Goal: Information Seeking & Learning: Check status

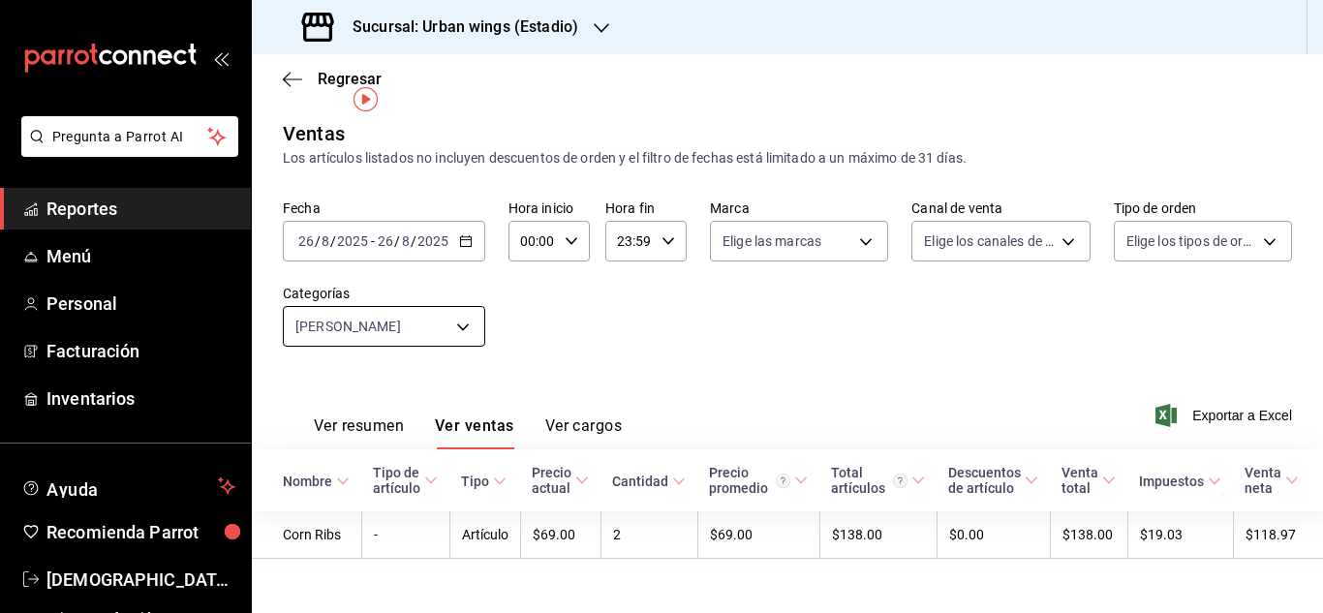
scroll to position [0, 12]
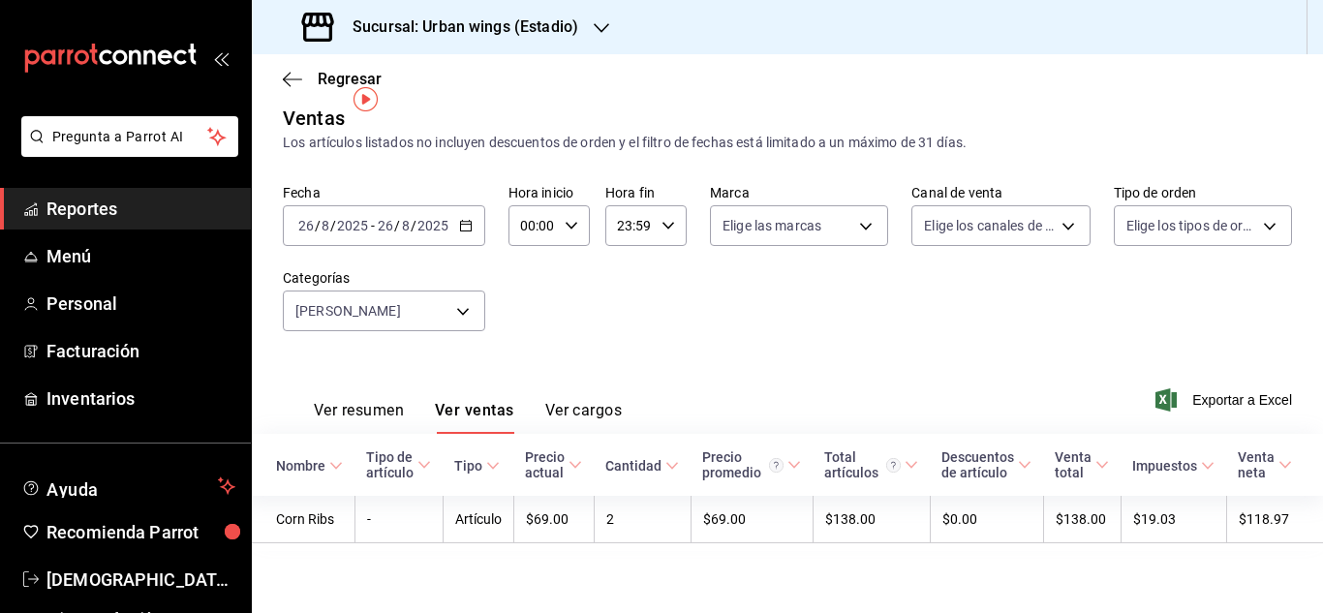
click at [474, 217] on div "[DATE] [DATE] - [DATE] [DATE]" at bounding box center [384, 225] width 202 height 41
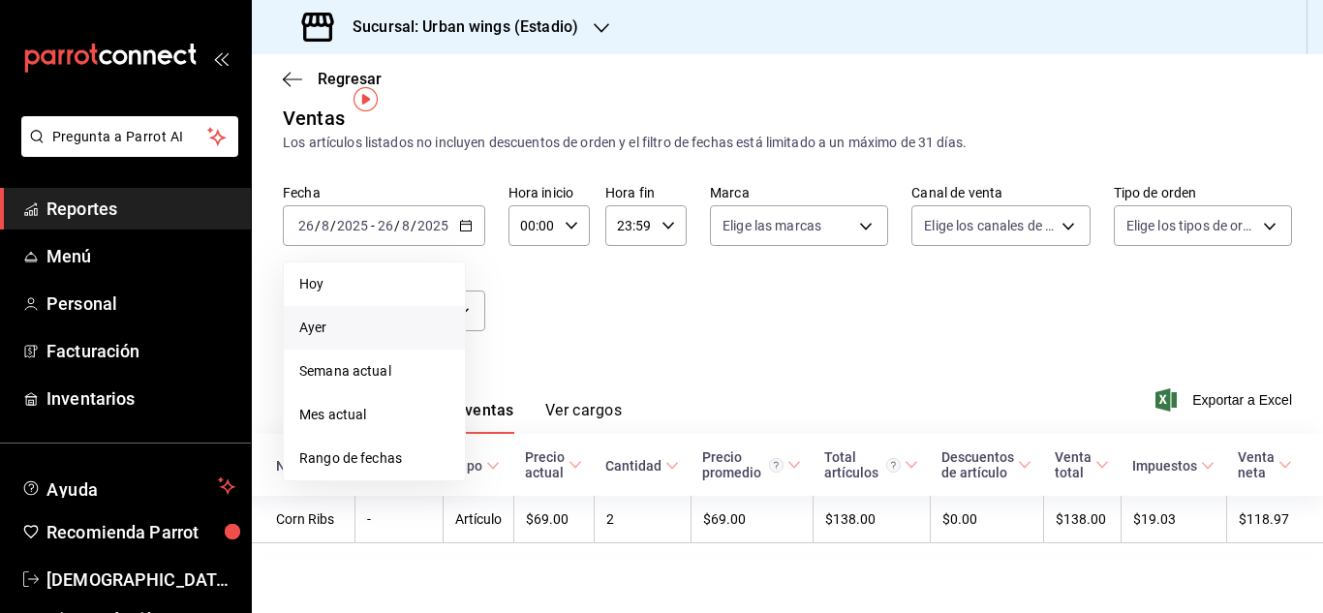
click at [368, 318] on span "Ayer" at bounding box center [374, 328] width 150 height 20
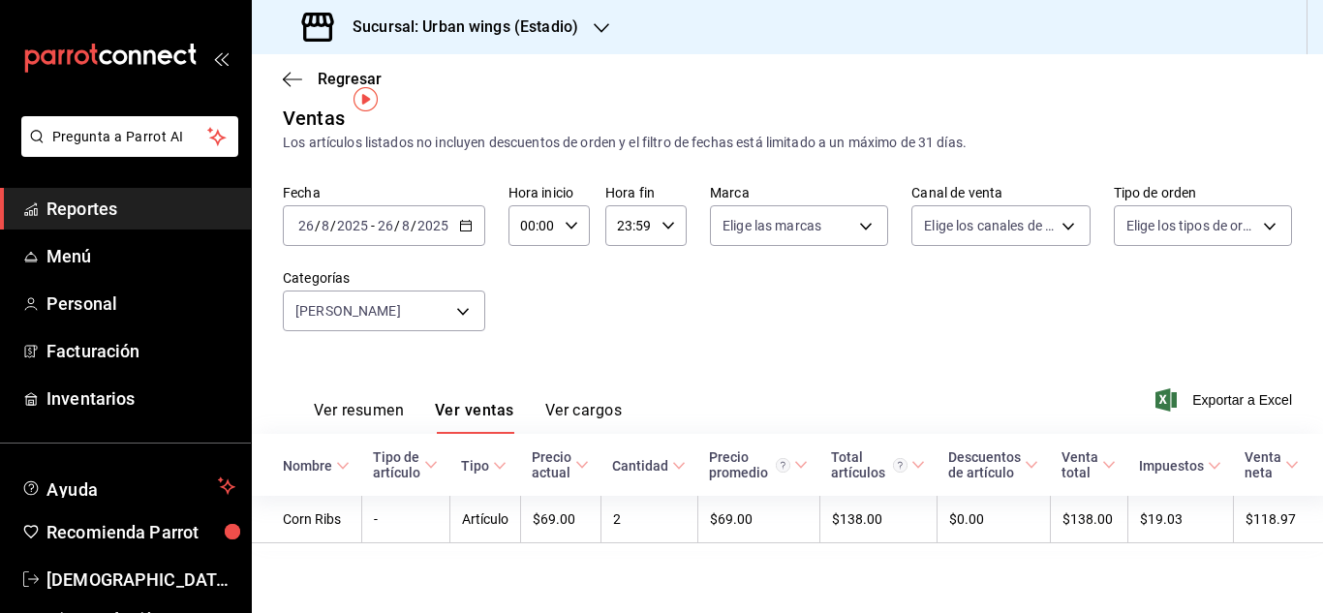
click at [461, 224] on \(Stroke\) "button" at bounding box center [465, 224] width 11 height 1
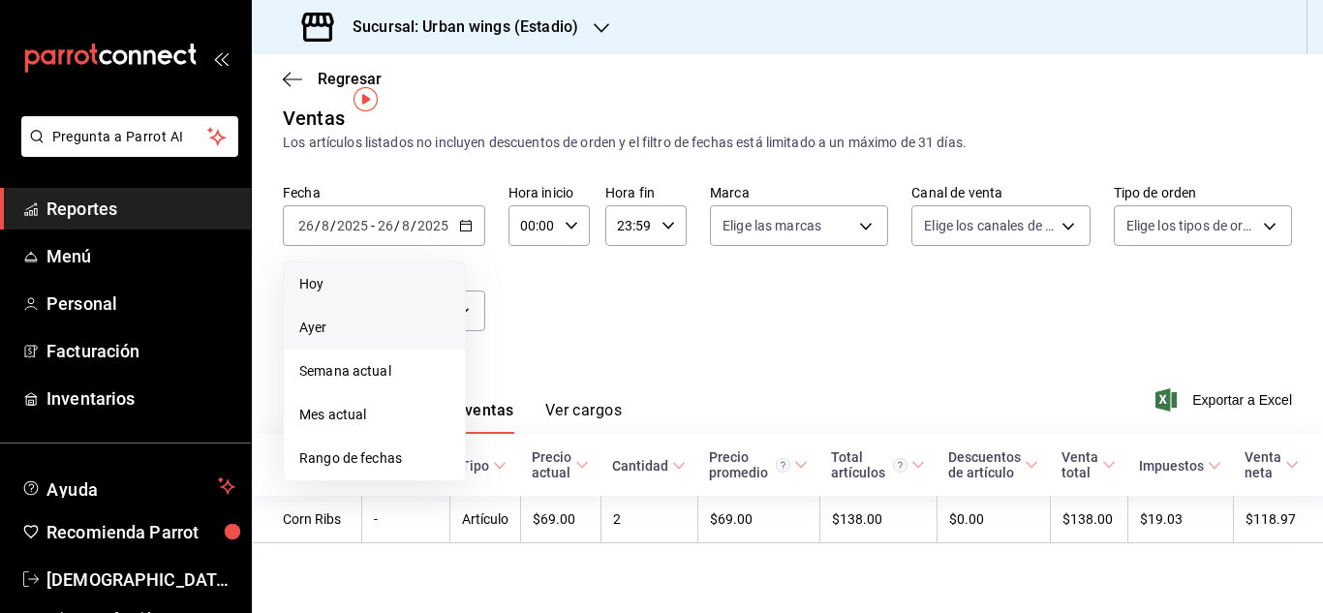
click at [385, 274] on span "Hoy" at bounding box center [374, 284] width 150 height 20
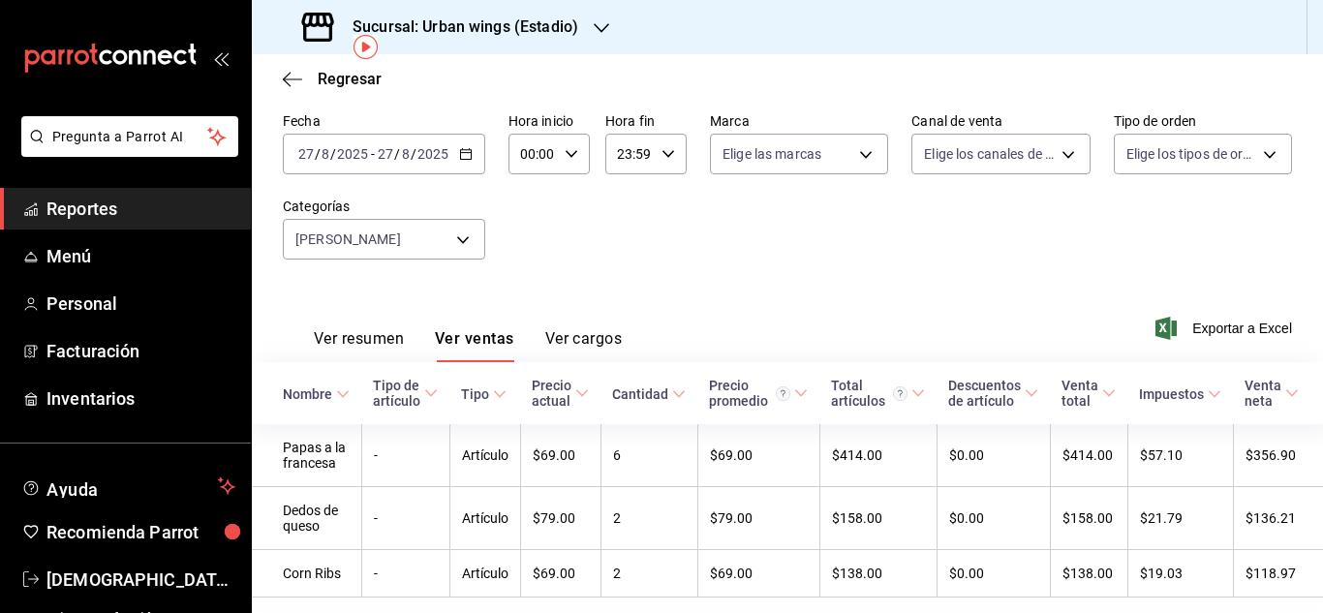
scroll to position [165, 0]
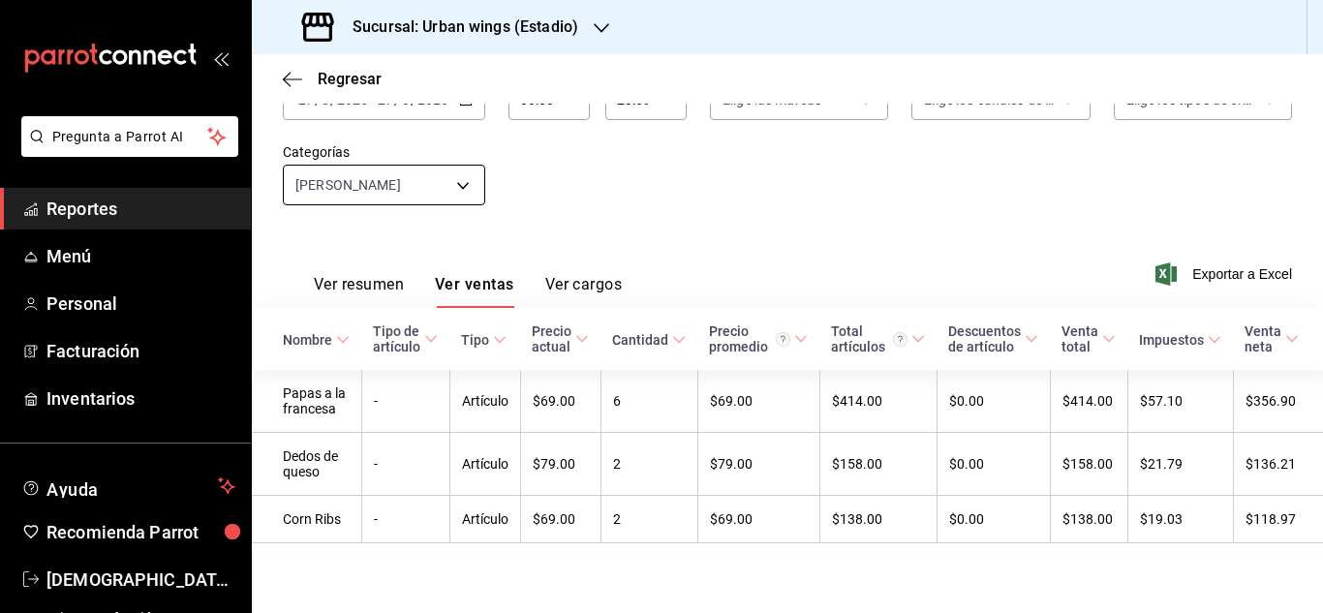
click at [475, 163] on body "Pregunta a Parrot AI Reportes Menú Personal Facturación Inventarios Ayuda Recom…" at bounding box center [661, 306] width 1323 height 613
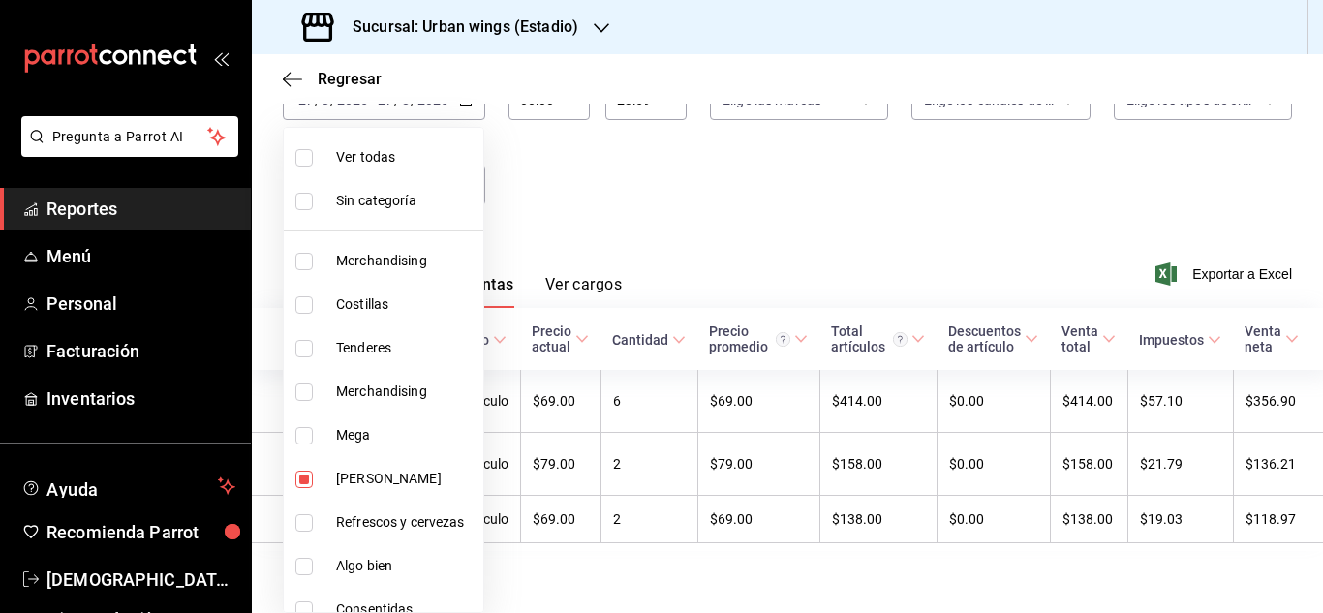
click at [300, 476] on input "checkbox" at bounding box center [303, 479] width 17 height 17
checkbox input "false"
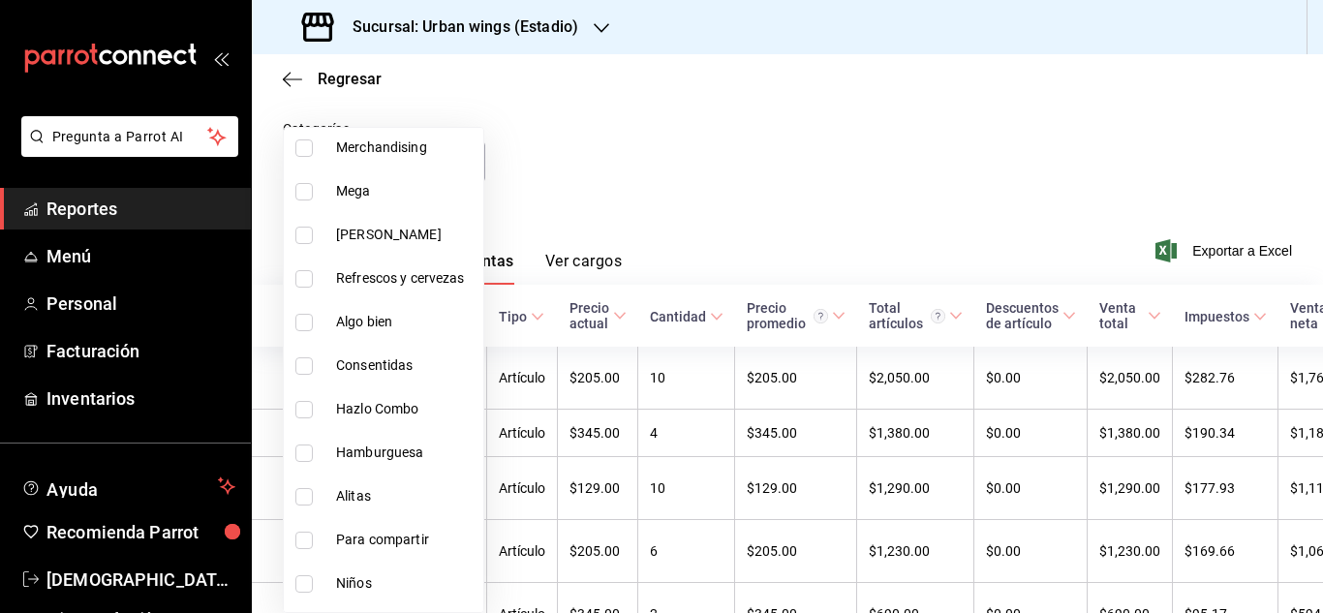
scroll to position [263, 0]
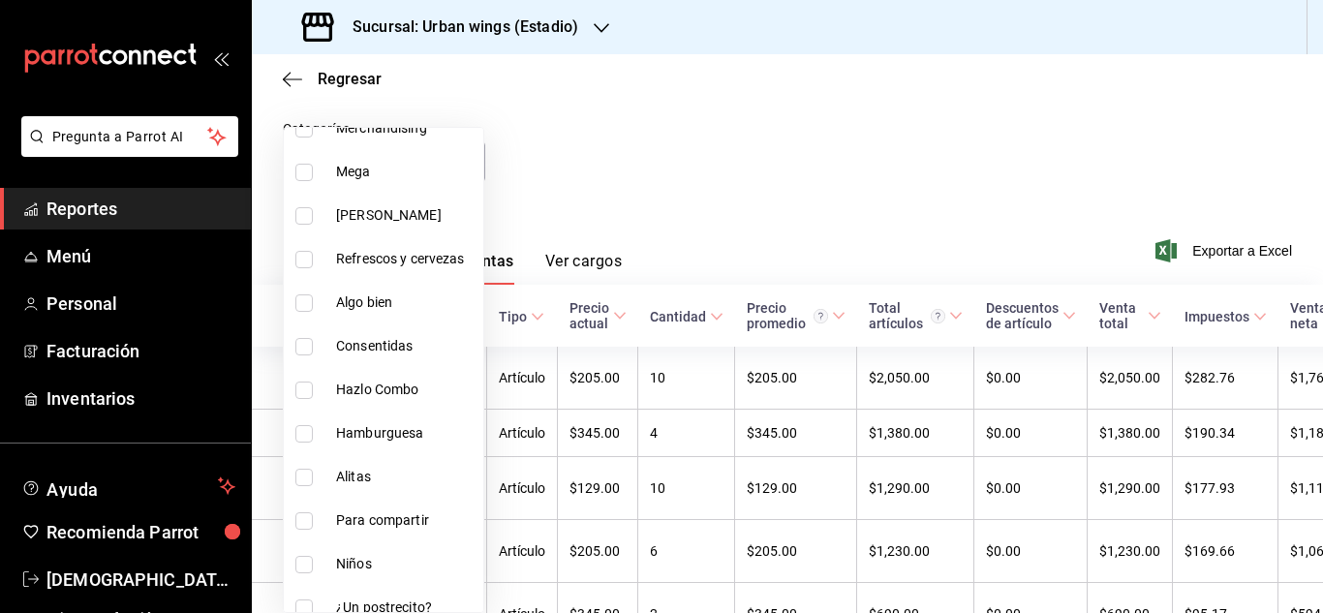
click at [296, 385] on input "checkbox" at bounding box center [303, 390] width 17 height 17
checkbox input "true"
type input "04df8747-9b35-4a4b-ae4a-9932155ed90a"
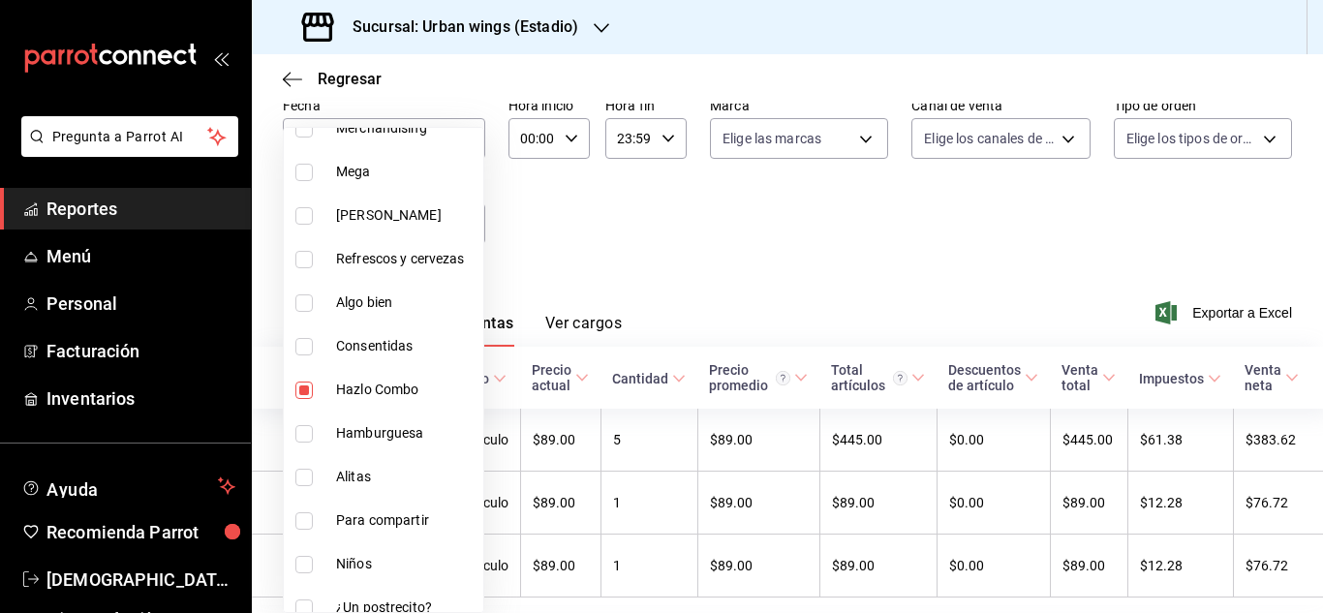
scroll to position [165, 0]
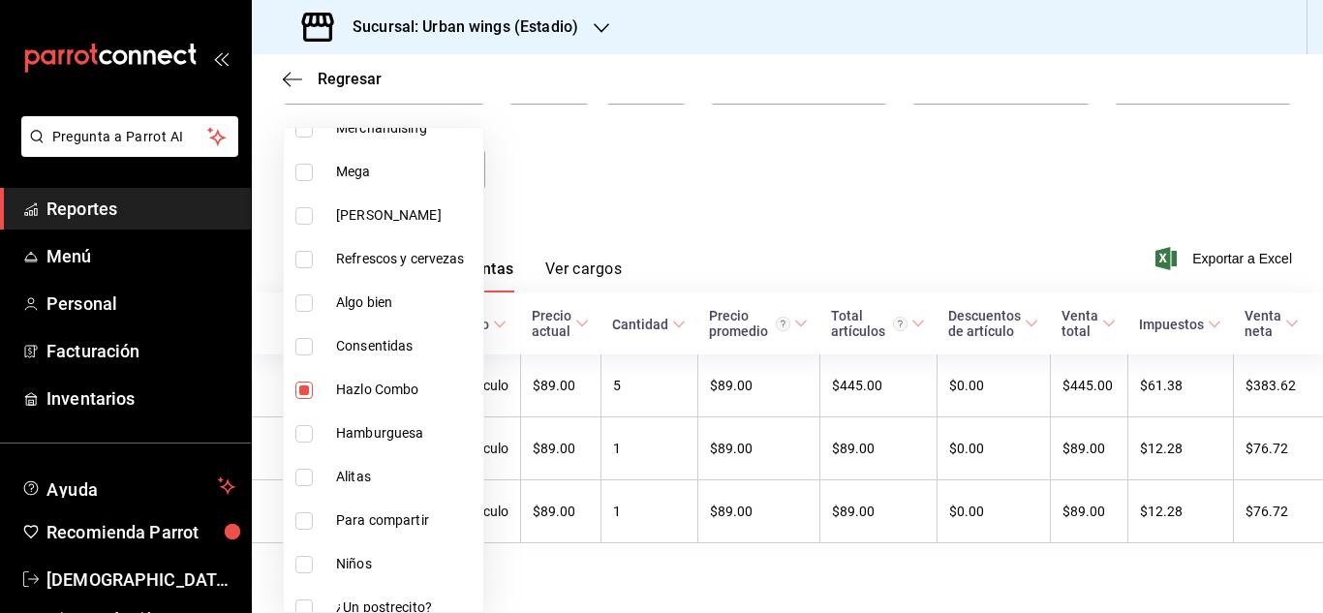
drag, startPoint x: 704, startPoint y: 277, endPoint x: 718, endPoint y: 261, distance: 21.3
click at [715, 263] on div at bounding box center [661, 306] width 1323 height 613
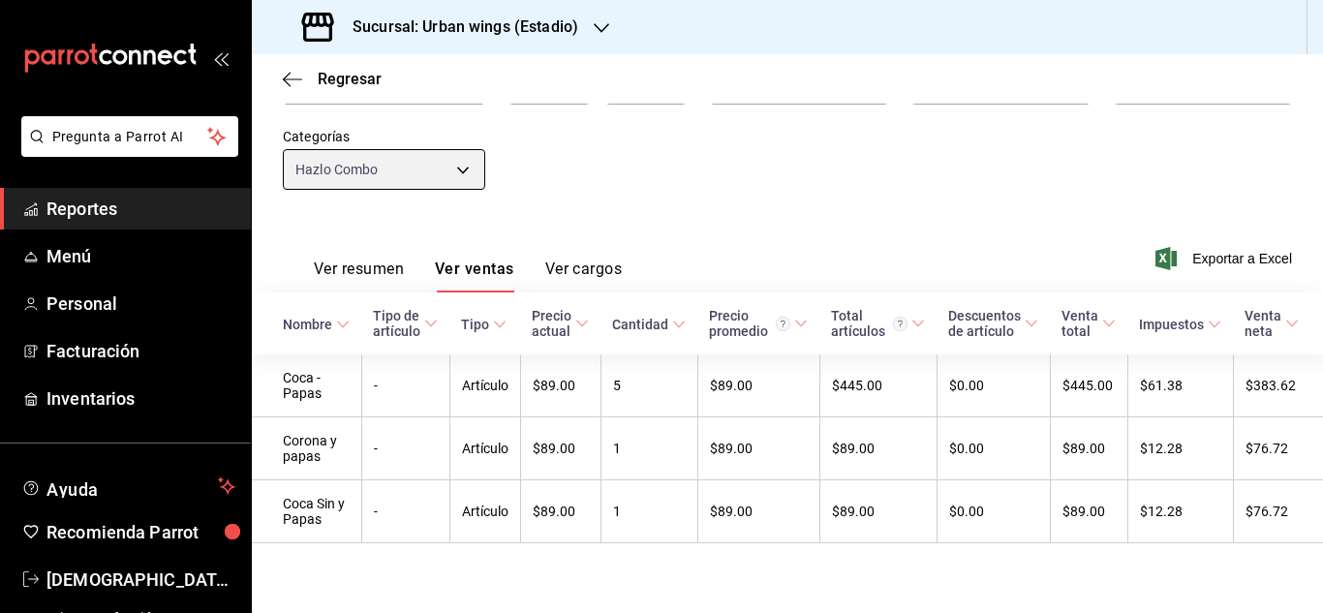
scroll to position [181, 0]
click at [464, 138] on body "Pregunta a Parrot AI Reportes Menú Personal Facturación Inventarios Ayuda Recom…" at bounding box center [661, 306] width 1323 height 613
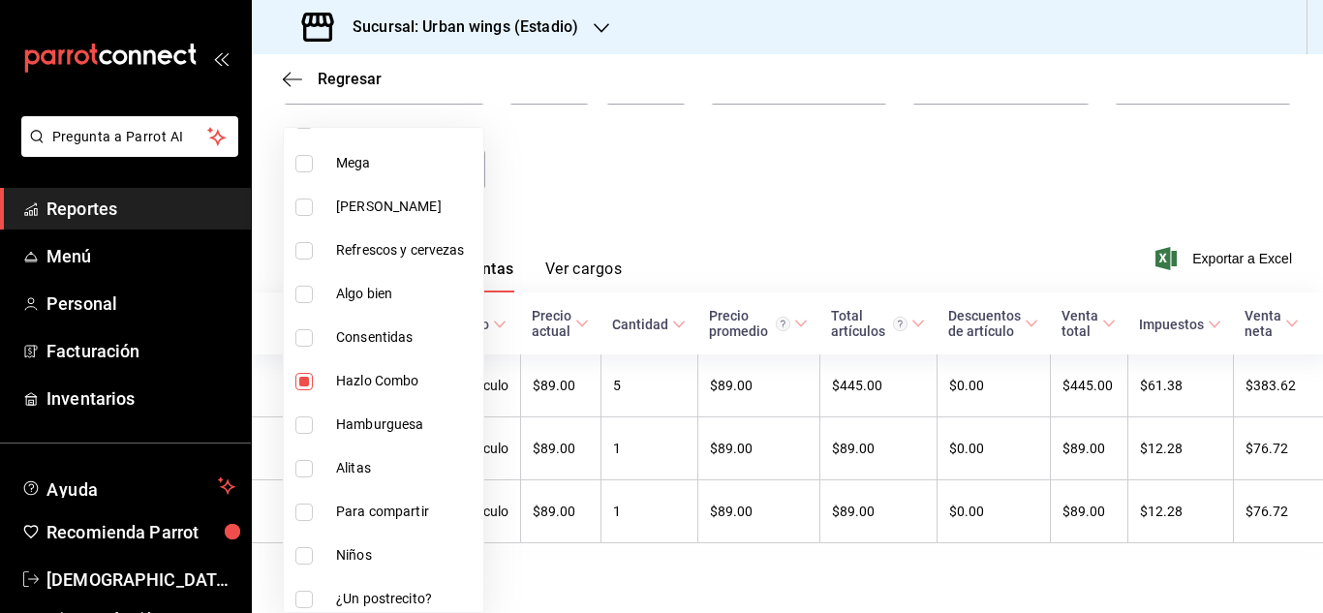
scroll to position [290, 0]
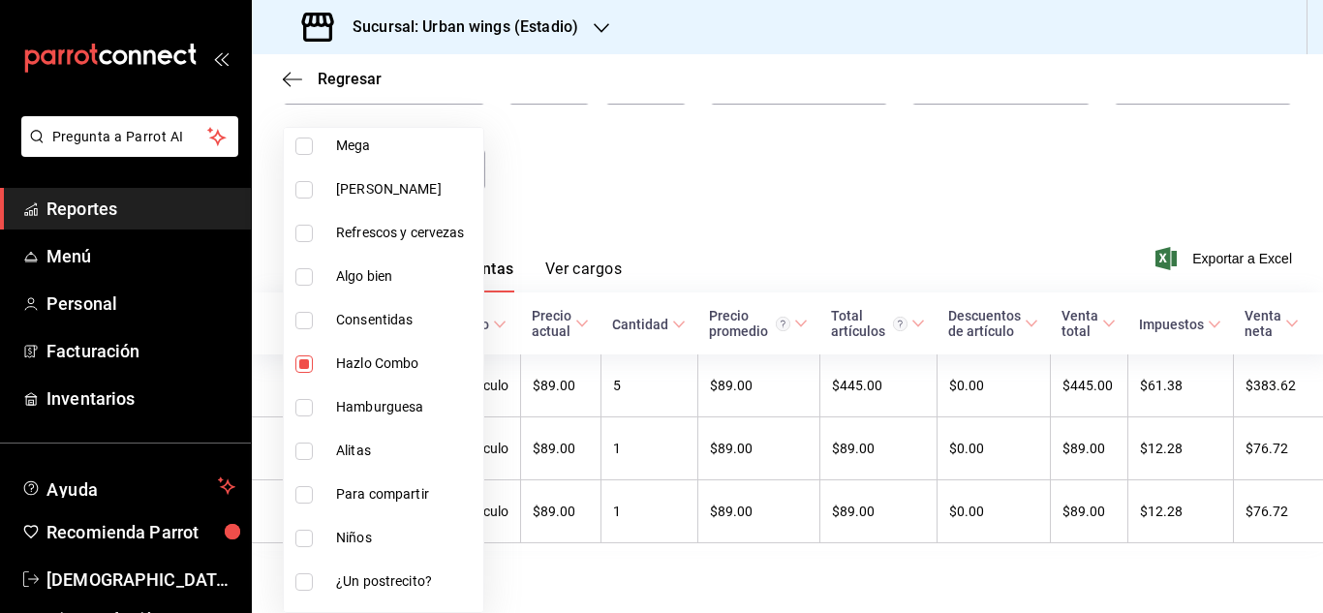
click at [312, 370] on input "checkbox" at bounding box center [303, 363] width 17 height 17
checkbox input "false"
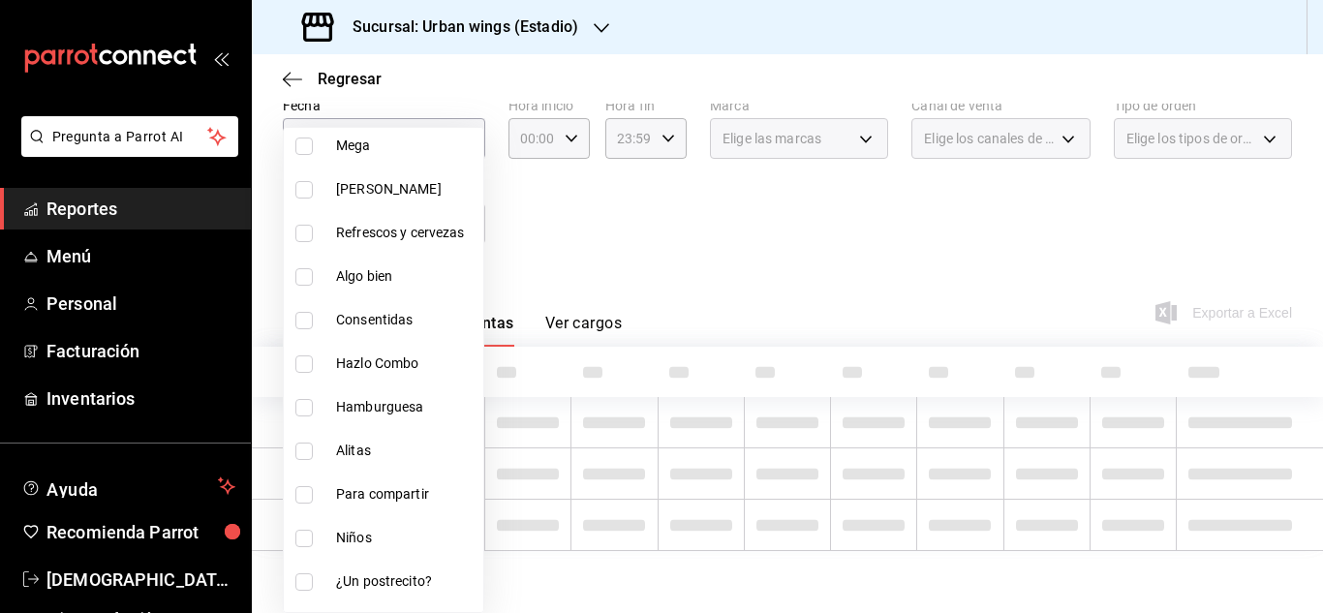
scroll to position [103, 0]
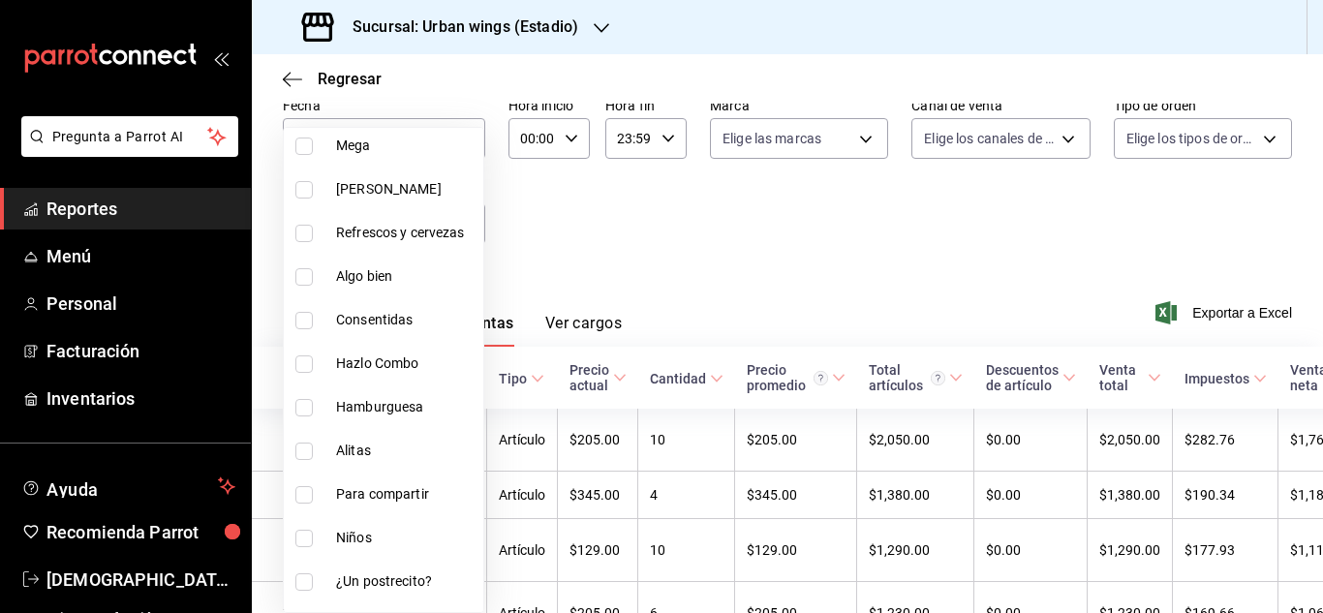
drag, startPoint x: 490, startPoint y: 319, endPoint x: 489, endPoint y: 372, distance: 53.3
click at [484, 372] on div "Ver todas Sin categoría Merchandising Costillas Tenderes Merchandising Mega [PE…" at bounding box center [383, 370] width 201 height 486
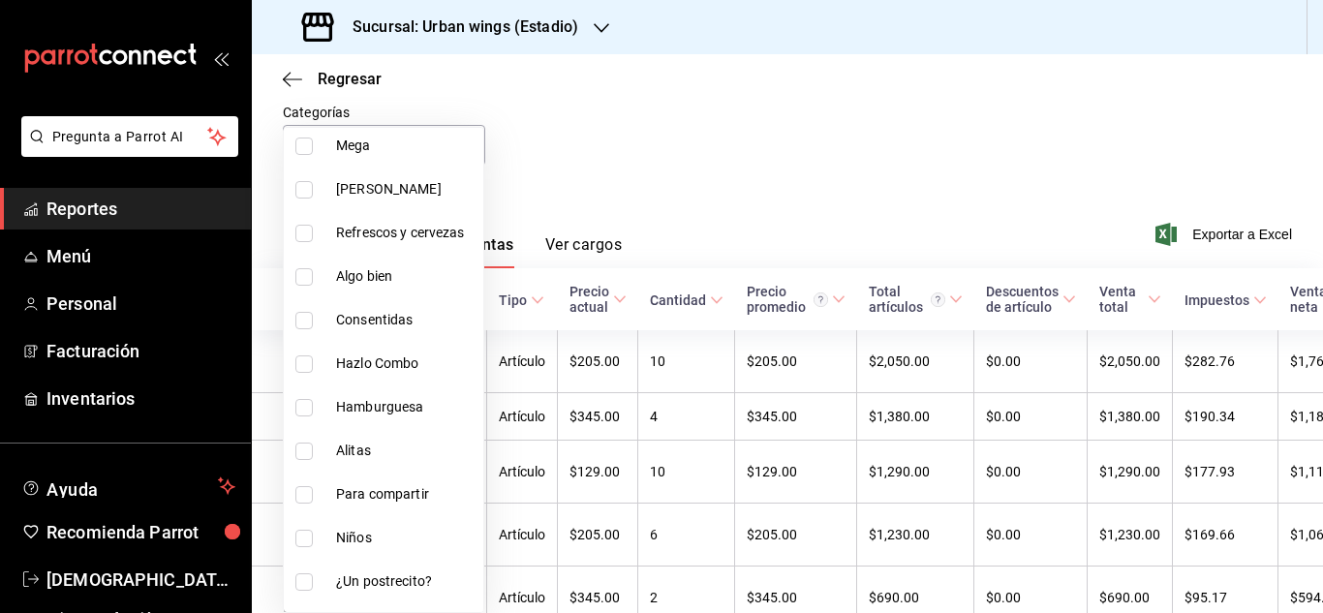
click at [310, 578] on input "checkbox" at bounding box center [303, 581] width 17 height 17
checkbox input "true"
type input "7174bb25-aaab-481c-8b36-103bcf1ac3f9"
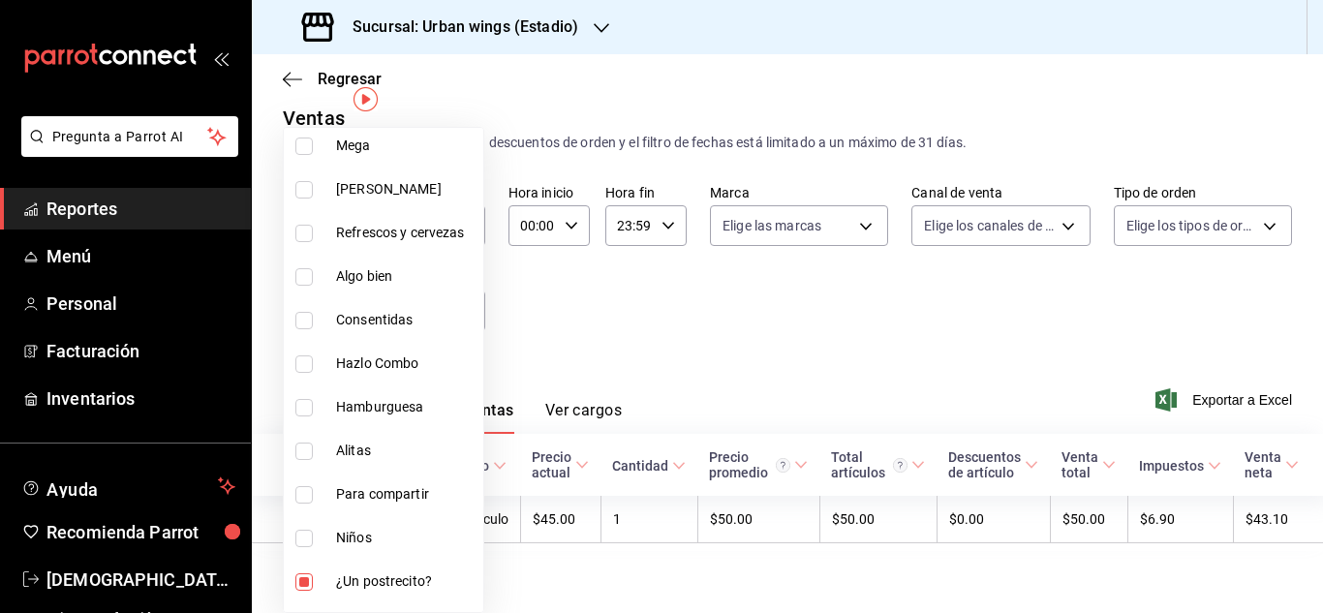
scroll to position [35, 0]
click at [753, 262] on div at bounding box center [661, 306] width 1323 height 613
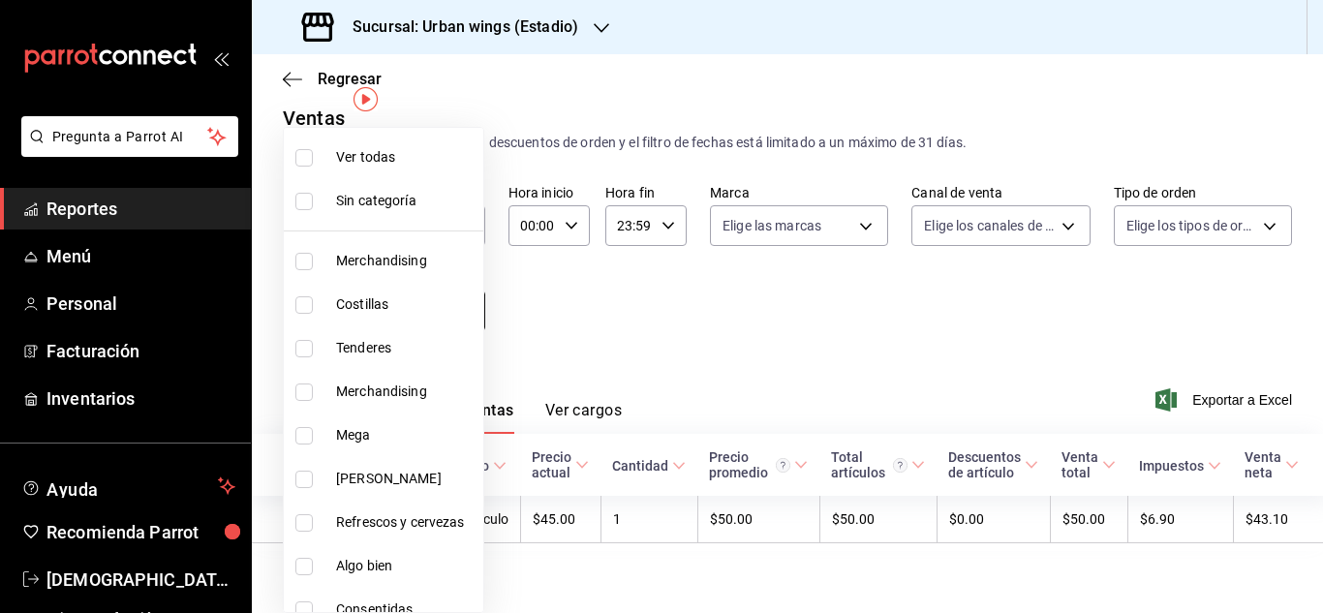
click at [464, 311] on body "Pregunta a Parrot AI Reportes Menú Personal Facturación Inventarios Ayuda Recom…" at bounding box center [661, 306] width 1323 height 613
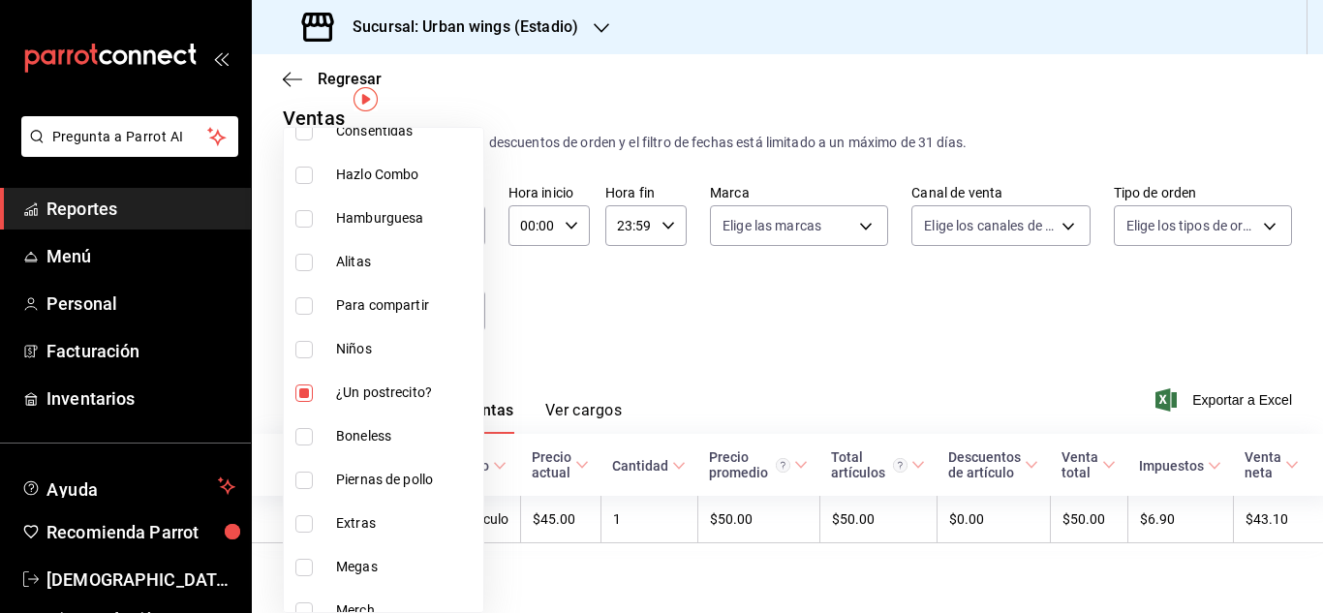
scroll to position [489, 0]
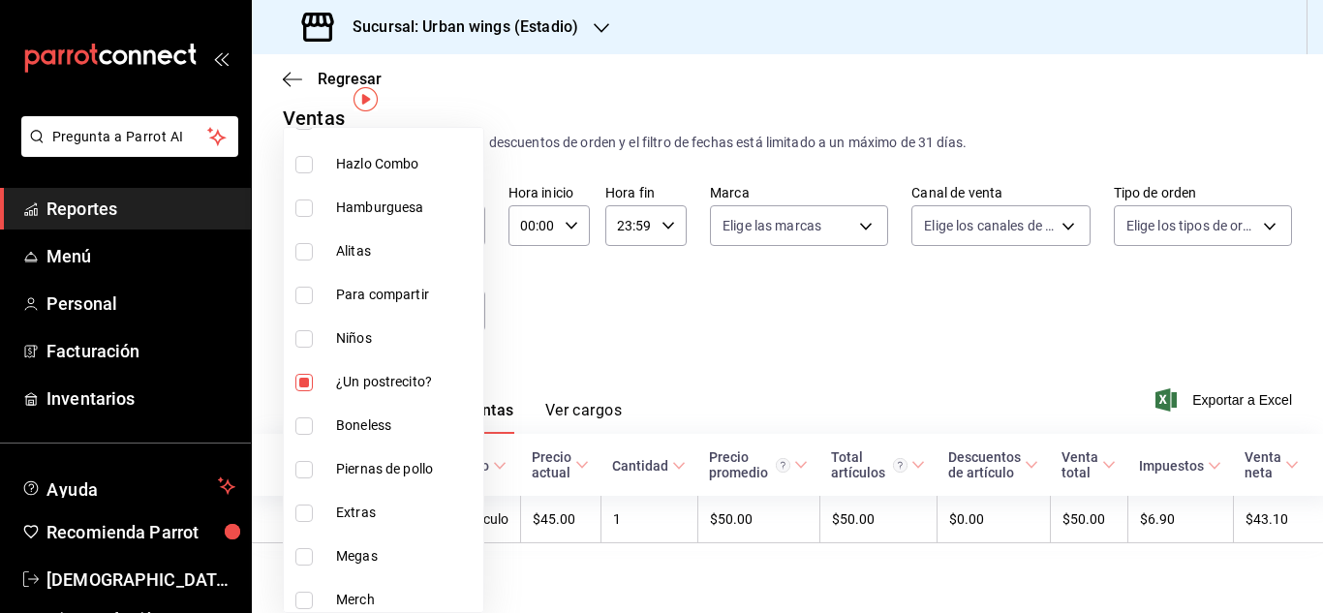
drag, startPoint x: 293, startPoint y: 380, endPoint x: 469, endPoint y: 382, distance: 176.3
click at [293, 380] on li "¿Un postrecito?" at bounding box center [384, 382] width 200 height 44
checkbox input "false"
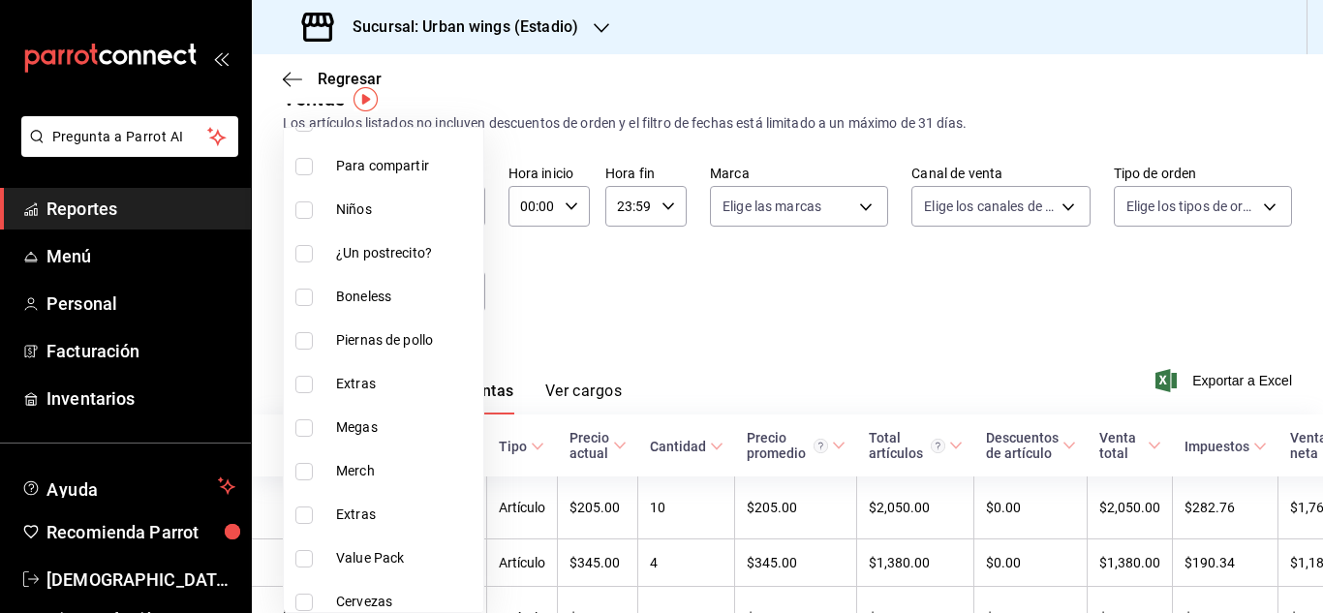
scroll to position [630, 0]
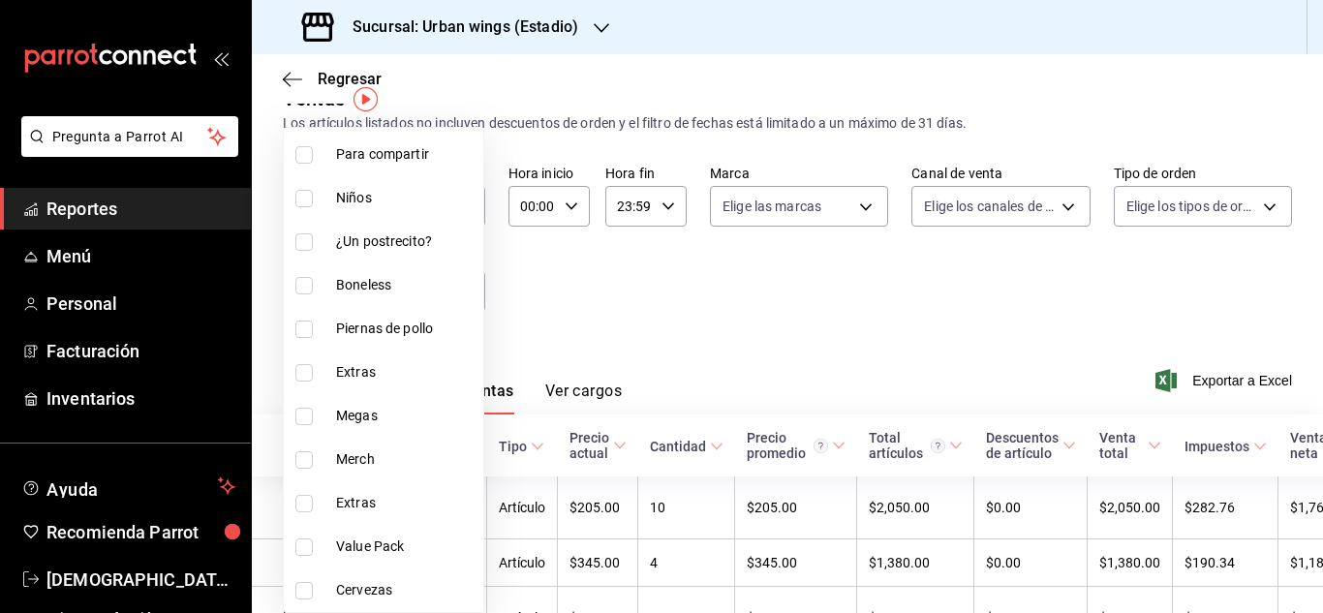
click at [312, 582] on input "checkbox" at bounding box center [303, 590] width 17 height 17
checkbox input "true"
type input "09719a8d-2f82-4aae-9d36-c6ee90bf7e24"
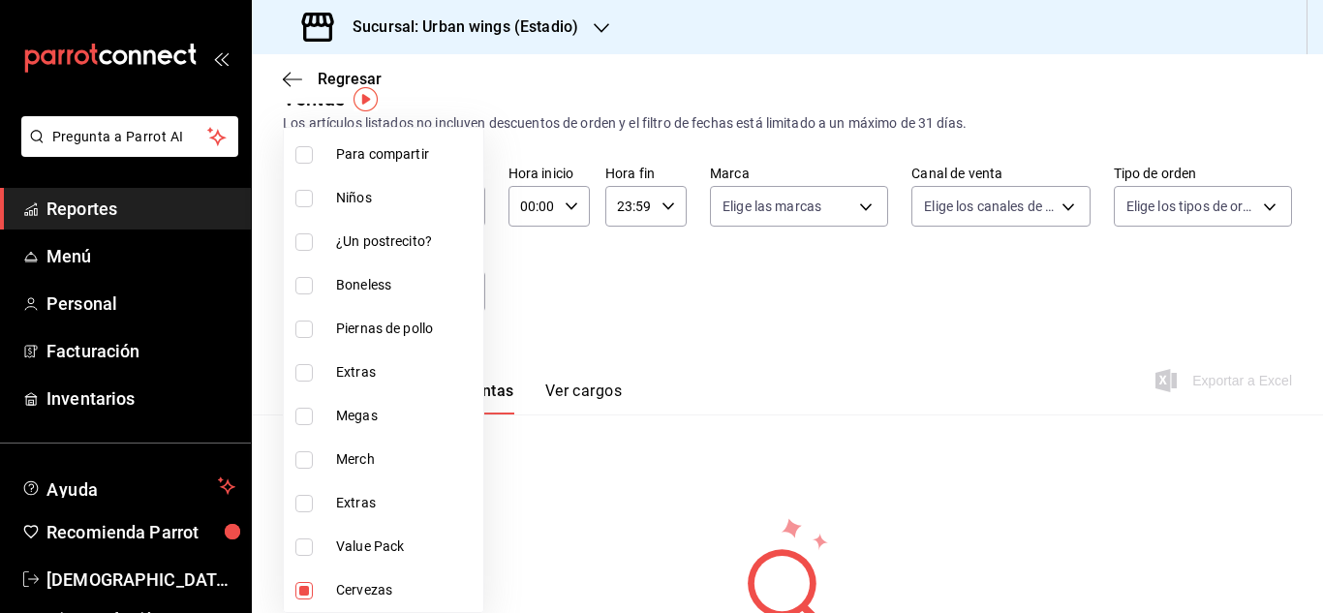
click at [304, 413] on input "checkbox" at bounding box center [303, 416] width 17 height 17
checkbox input "true"
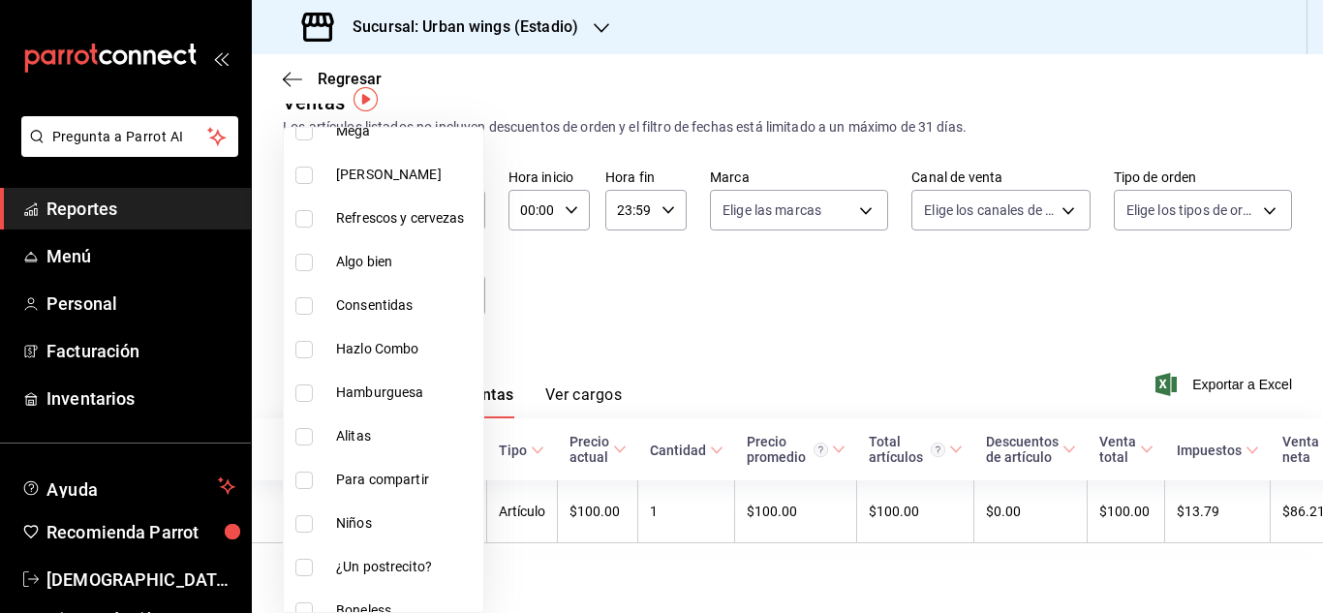
scroll to position [301, 0]
click at [298, 340] on li "Hazlo Combo" at bounding box center [384, 352] width 200 height 44
type input "09719a8d-2f82-4aae-9d36-c6ee90bf7e24,8df2514f-7561-42d1-8a2b-dd4832a340f1,04df8…"
checkbox input "true"
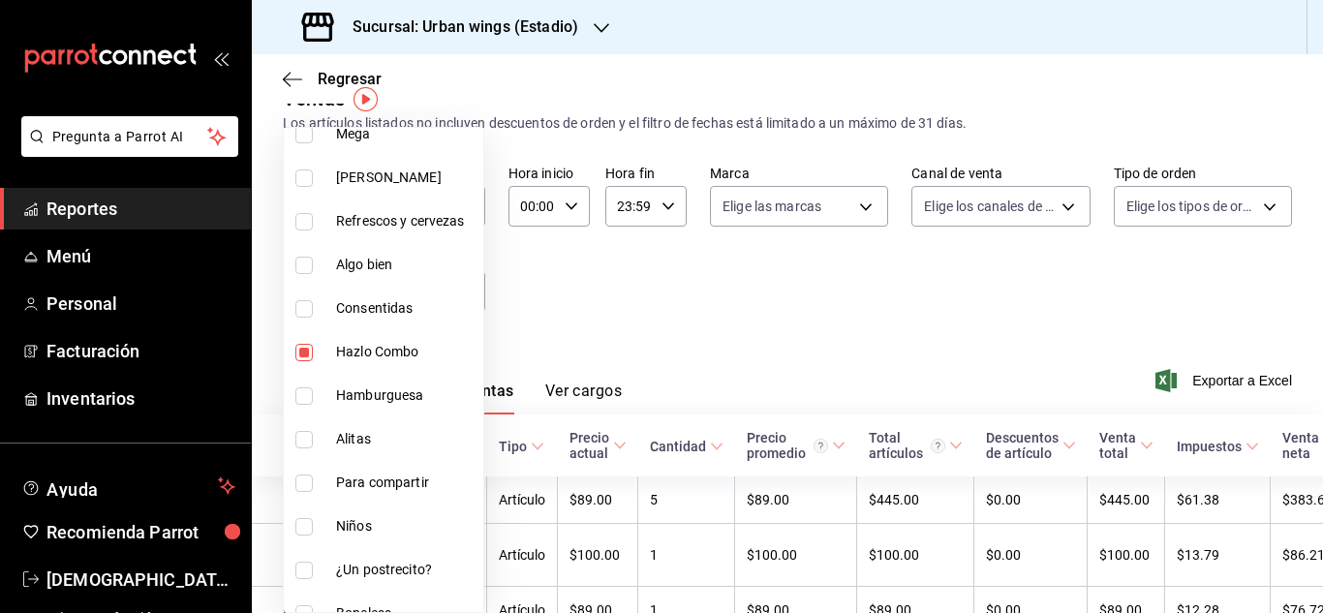
click at [306, 311] on input "checkbox" at bounding box center [303, 308] width 17 height 17
checkbox input "true"
type input "09719a8d-2f82-4aae-9d36-c6ee90bf7e24,8df2514f-7561-42d1-8a2b-dd4832a340f1,04df8…"
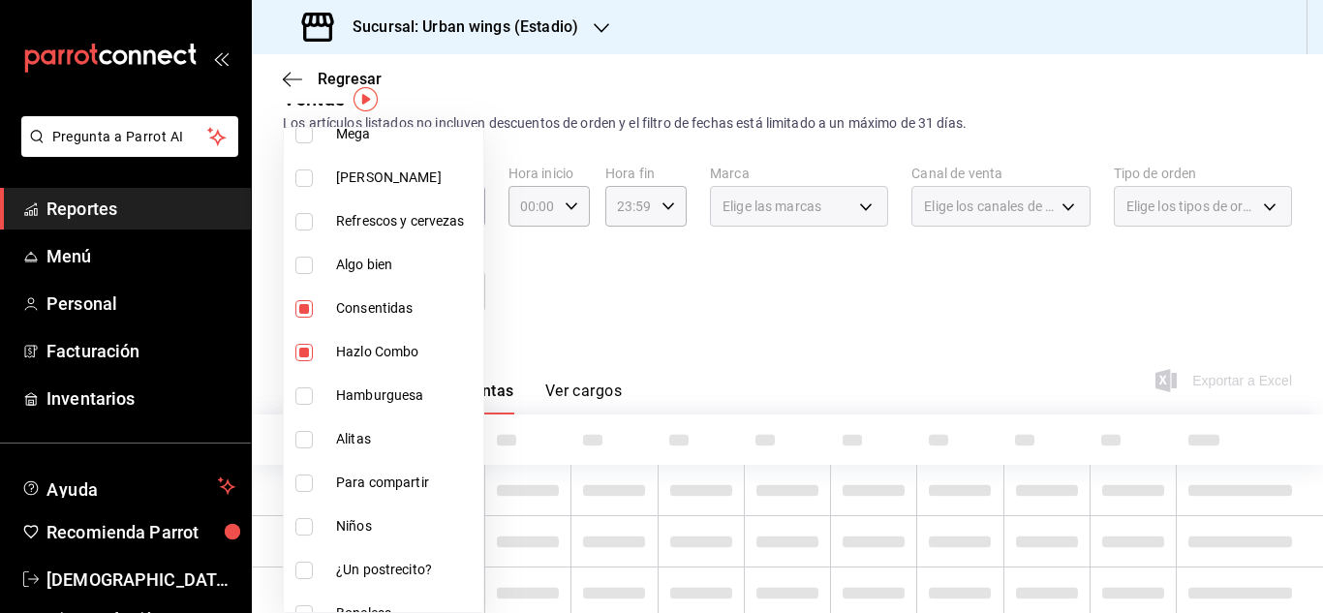
drag, startPoint x: 300, startPoint y: 271, endPoint x: 302, endPoint y: 222, distance: 49.4
click at [302, 271] on input "checkbox" at bounding box center [303, 265] width 17 height 17
checkbox input "true"
type input "09719a8d-2f82-4aae-9d36-c6ee90bf7e24,8df2514f-7561-42d1-8a2b-dd4832a340f1,04df8…"
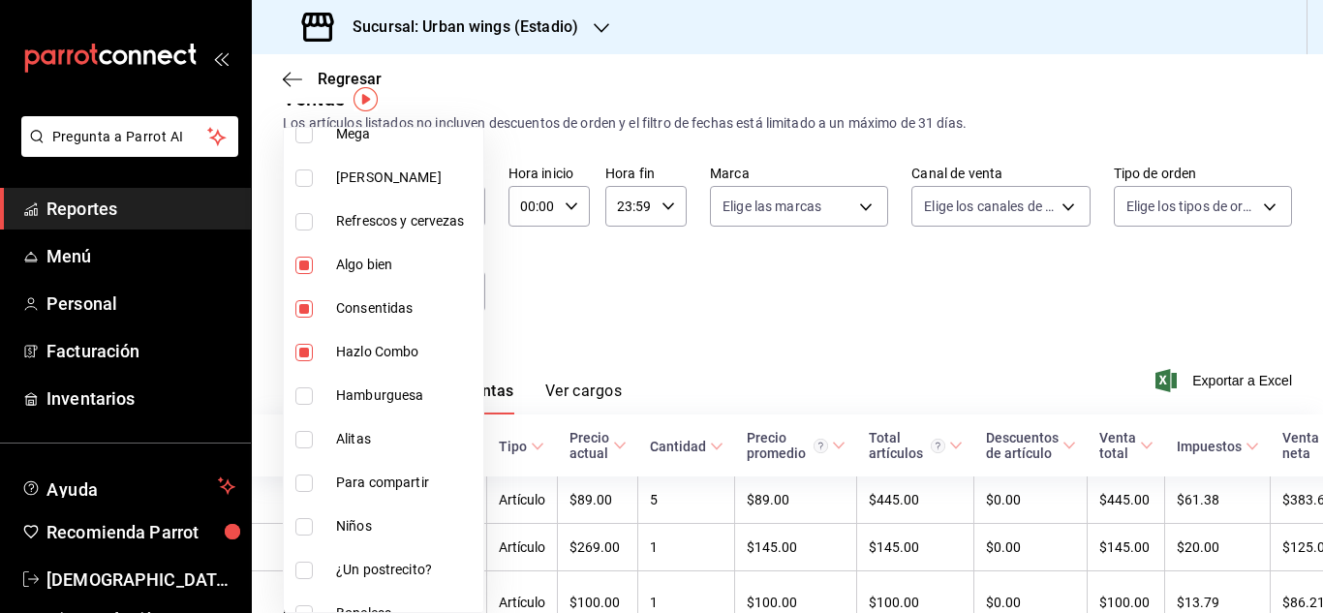
click at [302, 222] on input "checkbox" at bounding box center [303, 221] width 17 height 17
checkbox input "true"
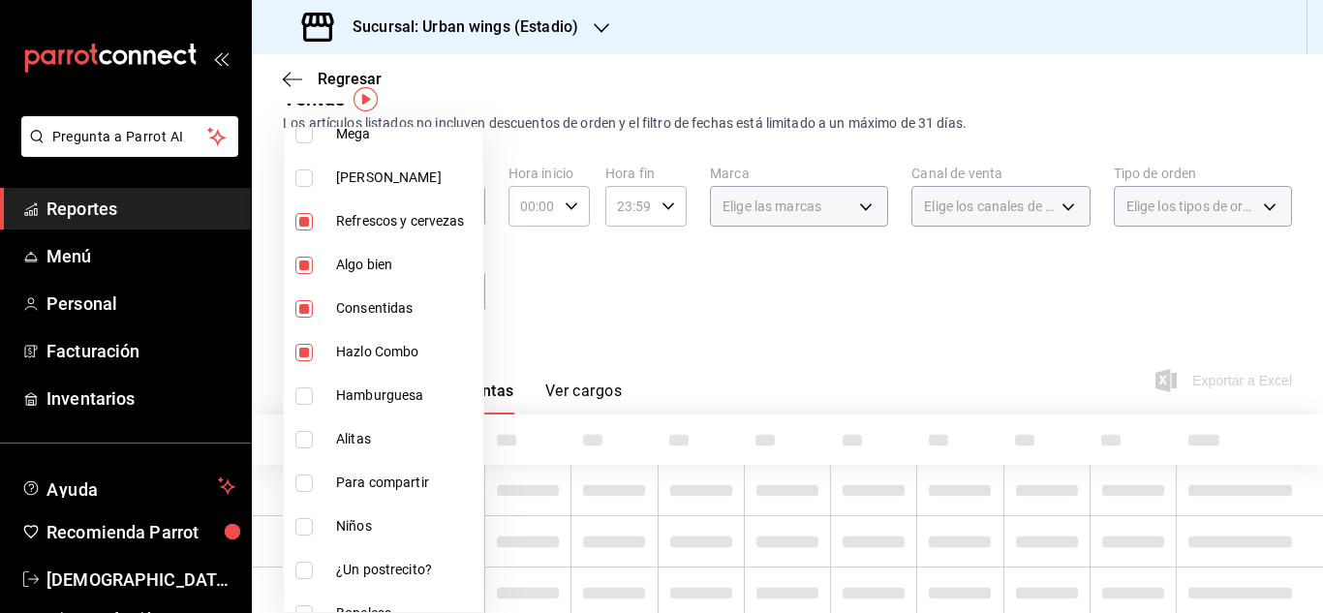
type input "09719a8d-2f82-4aae-9d36-c6ee90bf7e24,8df2514f-7561-42d1-8a2b-dd4832a340f1,04df8…"
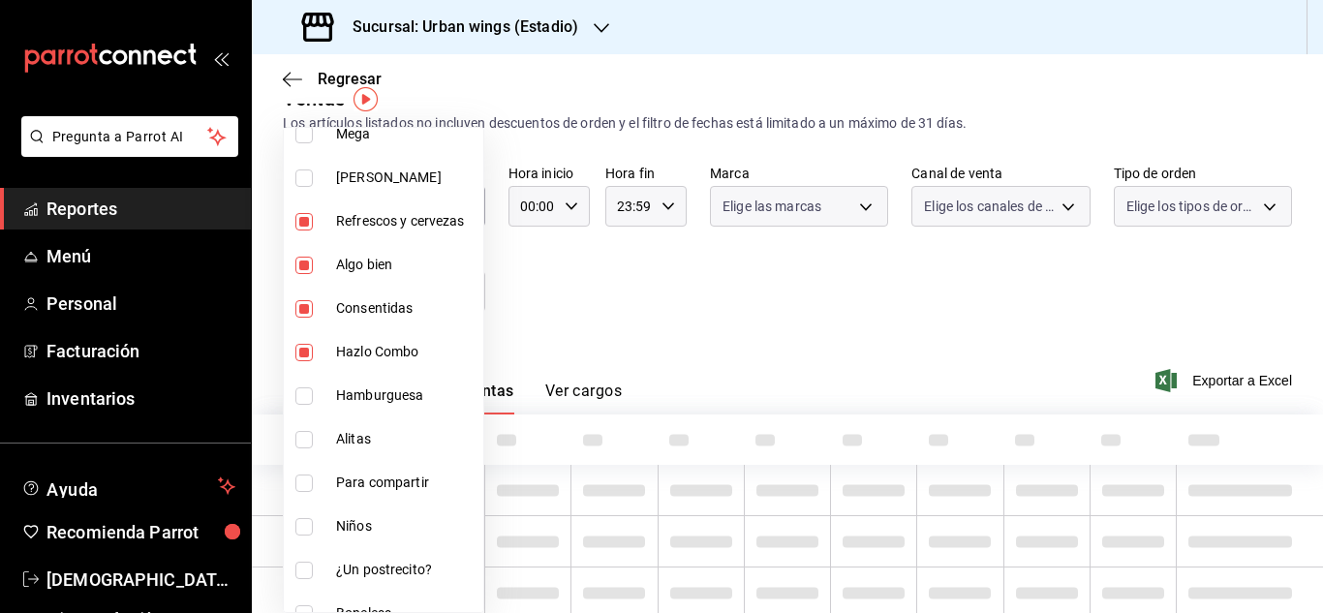
click at [308, 133] on input "checkbox" at bounding box center [303, 134] width 17 height 17
checkbox input "true"
type input "09719a8d-2f82-4aae-9d36-c6ee90bf7e24,8df2514f-7561-42d1-8a2b-dd4832a340f1,04df8…"
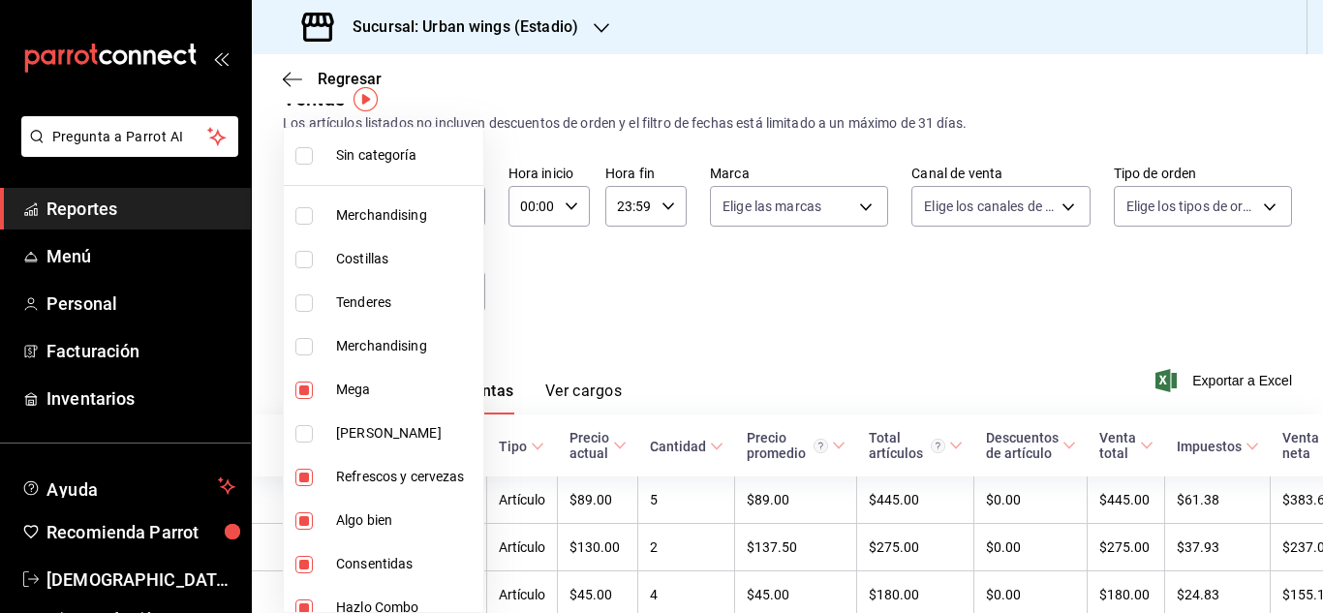
scroll to position [31, 0]
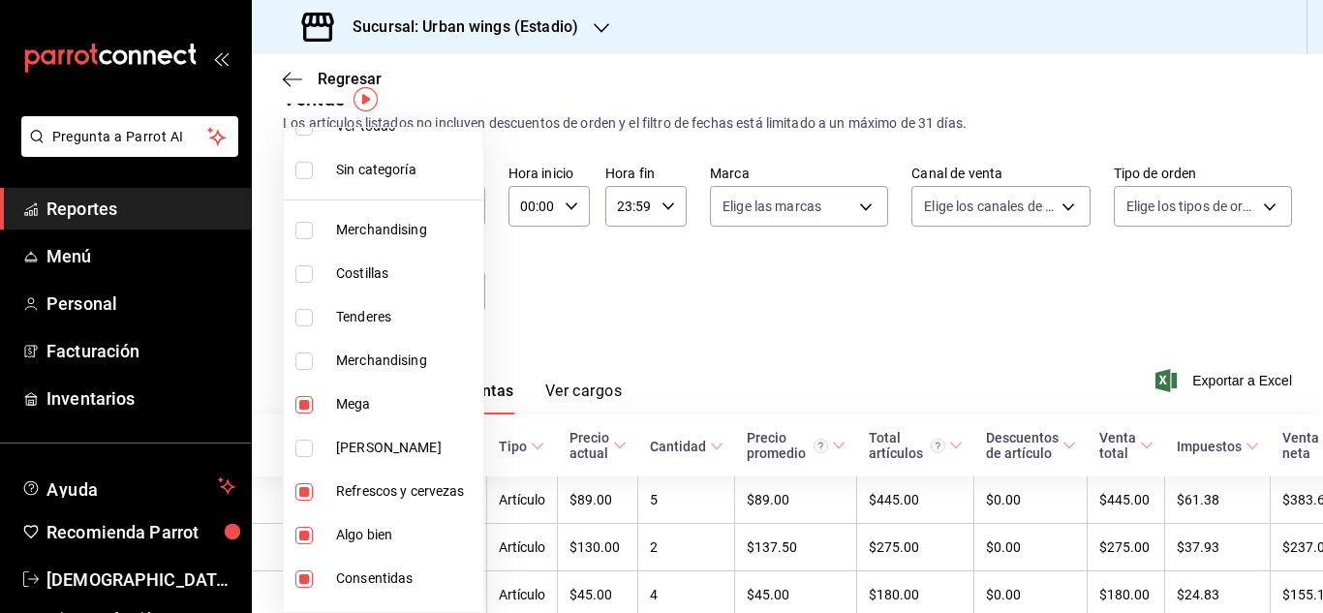
click at [640, 334] on div at bounding box center [661, 306] width 1323 height 613
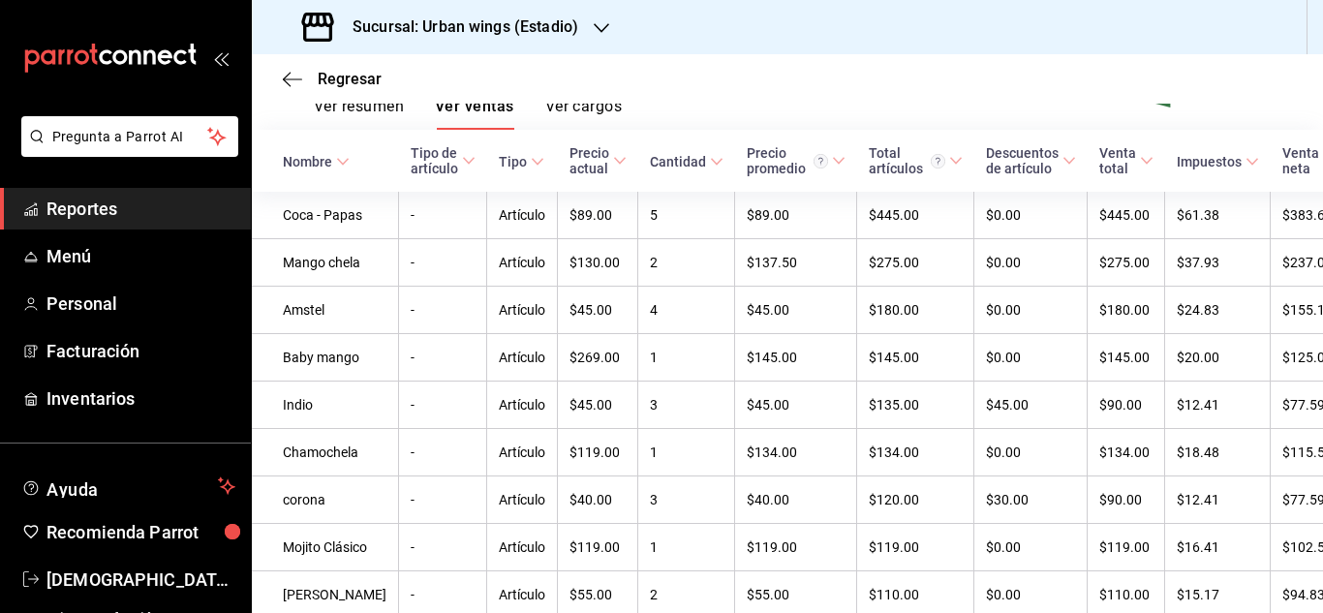
scroll to position [317, 0]
click at [599, 41] on div "Sucursal: Urban wings (Estadio)" at bounding box center [442, 27] width 350 height 54
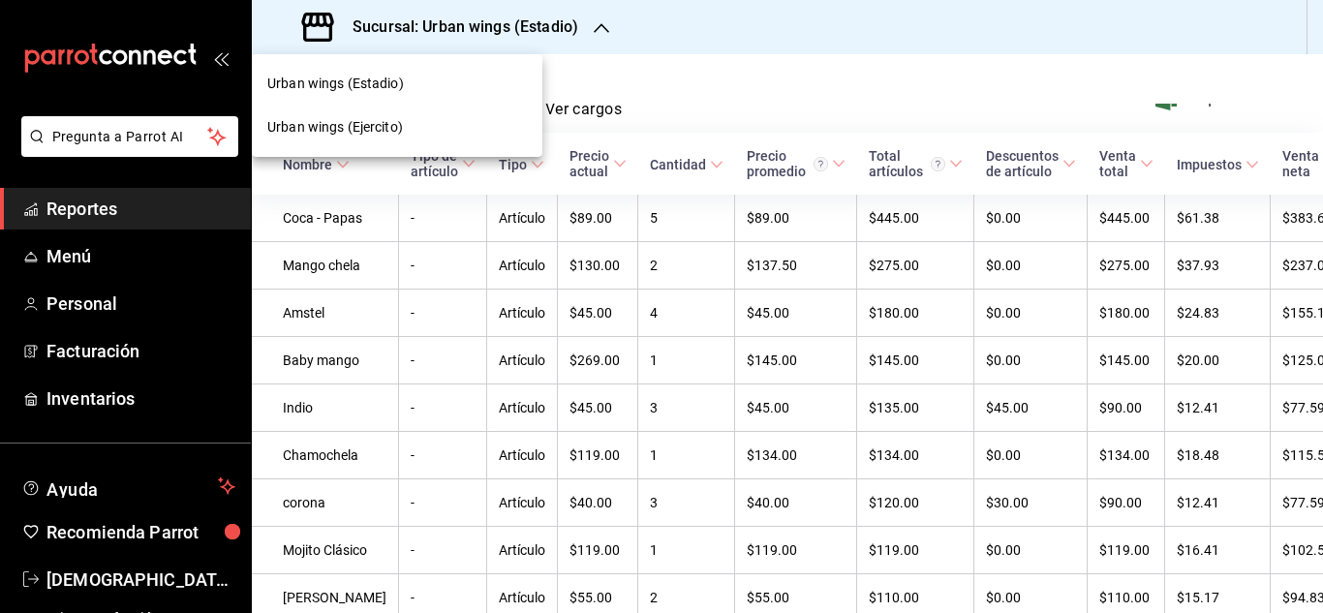
click at [428, 134] on div "Urban wings (Ejercito)" at bounding box center [397, 127] width 260 height 20
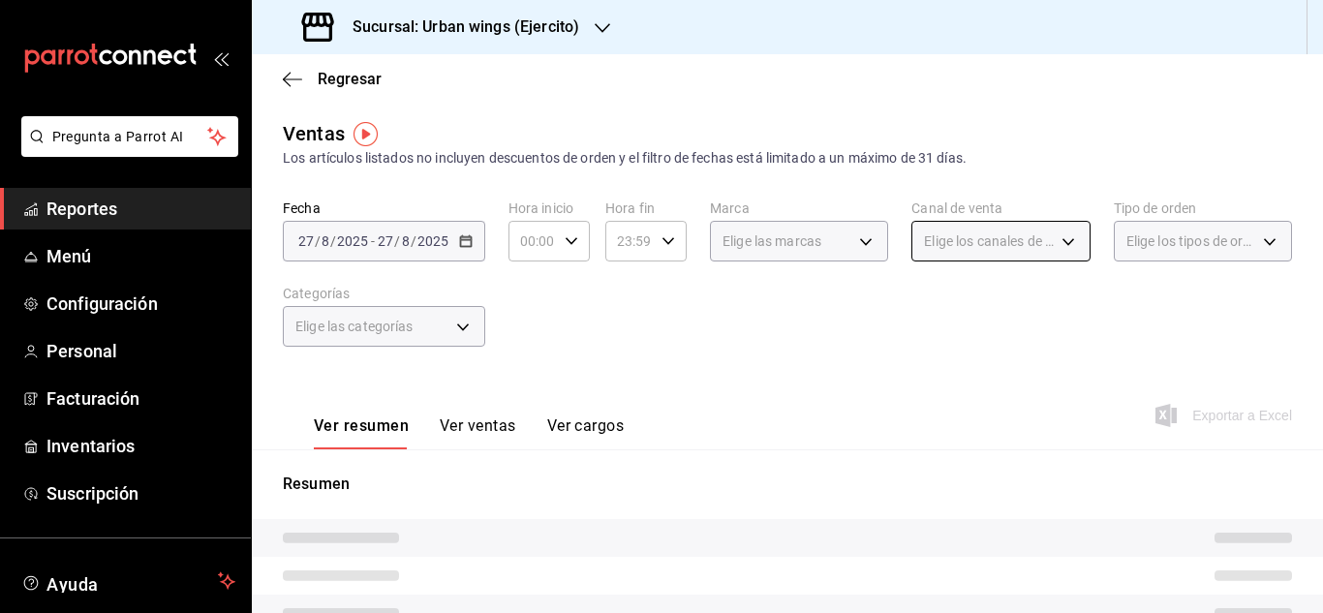
click at [488, 434] on button "Ver ventas" at bounding box center [478, 432] width 77 height 33
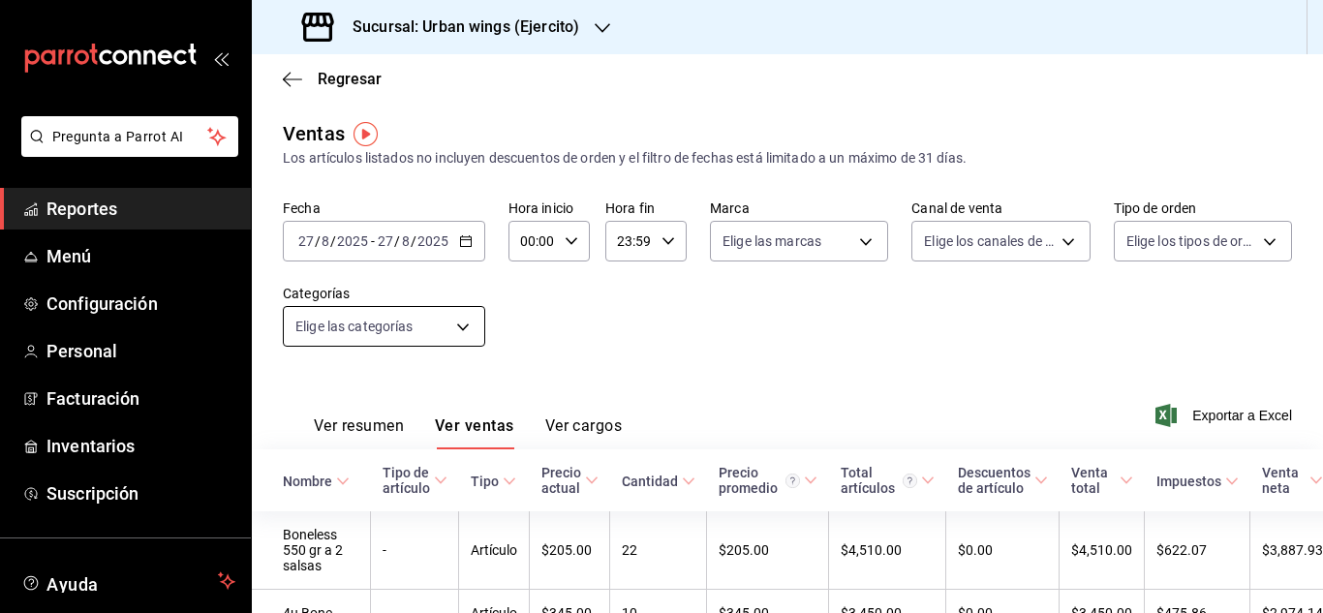
click at [472, 323] on body "Pregunta a Parrot AI Reportes Menú Configuración Personal Facturación Inventari…" at bounding box center [661, 306] width 1323 height 613
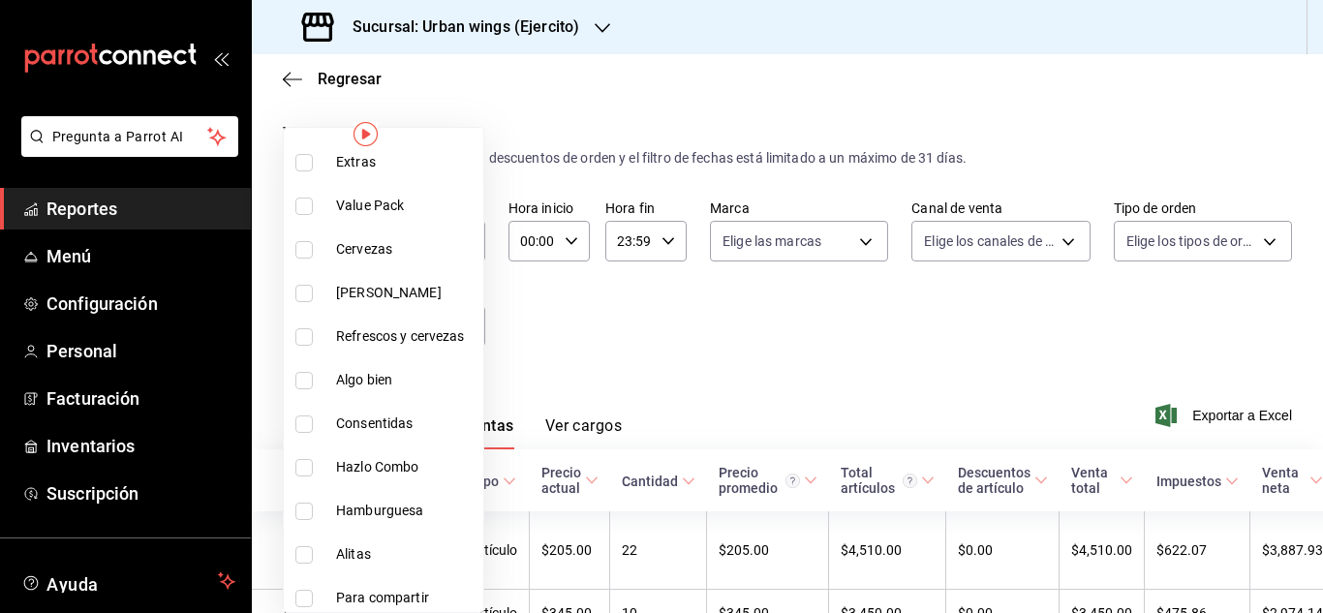
scroll to position [630, 0]
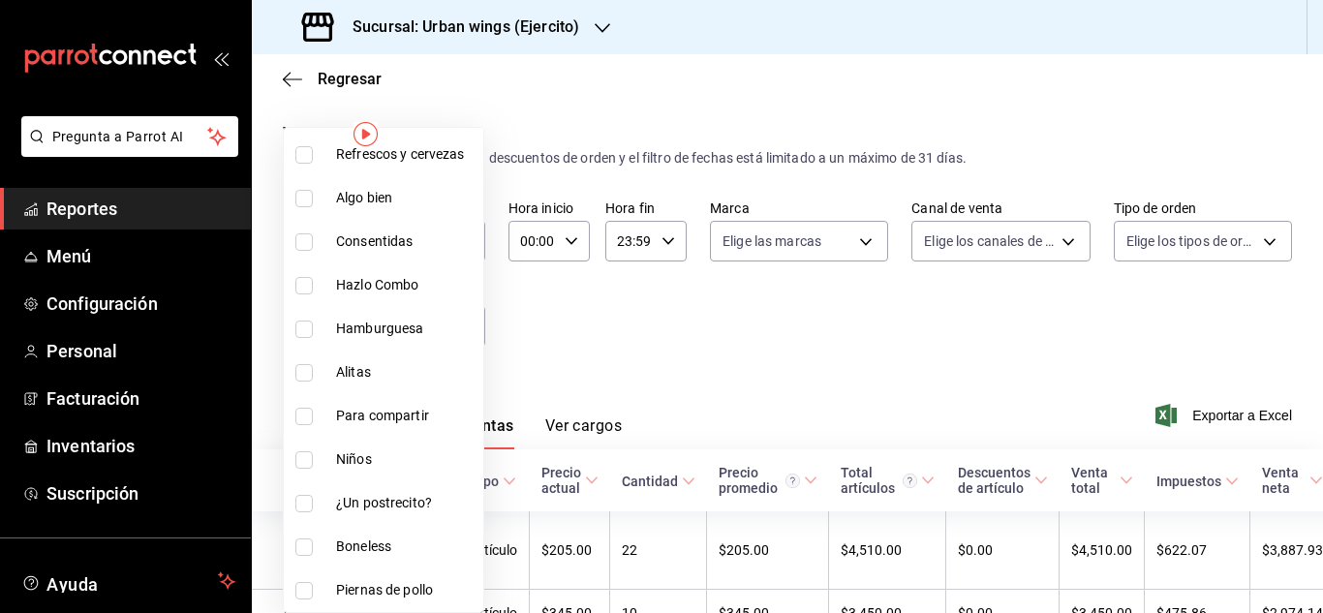
click at [298, 288] on input "checkbox" at bounding box center [303, 285] width 17 height 17
checkbox input "true"
type input "4e9705c7-6053-4b5b-bdc5-87a6defeec5d"
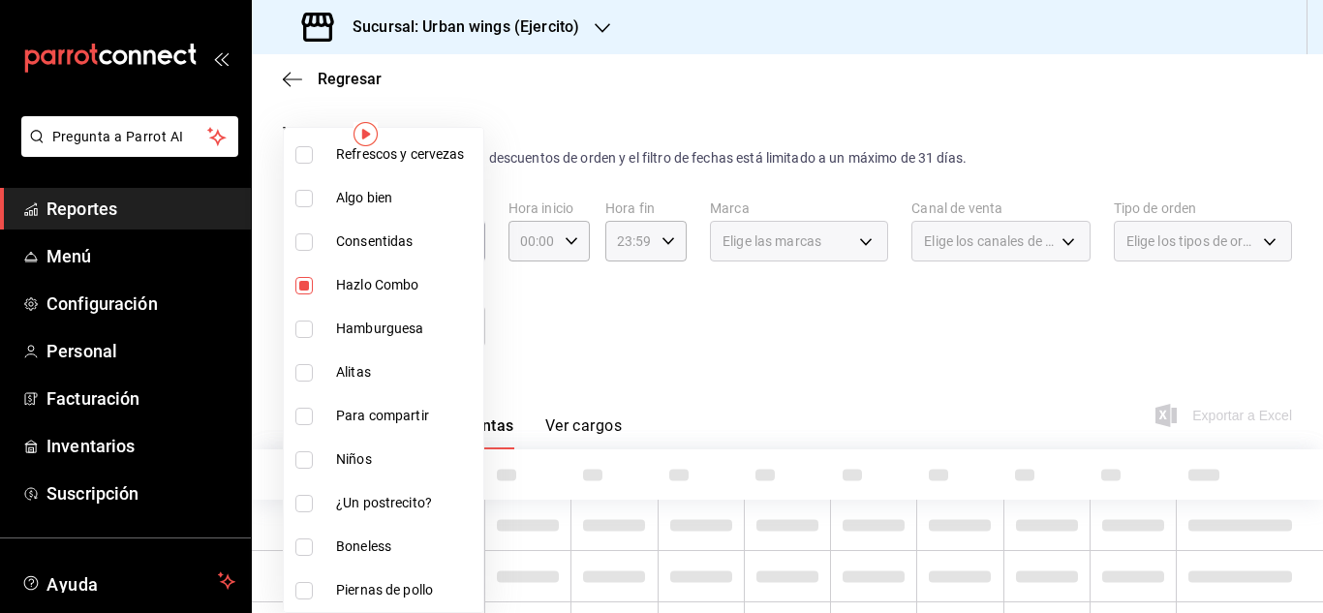
click at [300, 244] on input "checkbox" at bounding box center [303, 241] width 17 height 17
checkbox input "true"
type input "4e9705c7-6053-4b5b-bdc5-87a6defeec5d,8161a37a-dd43-453f-9ce1-a6a422dd09e0"
click at [301, 198] on input "checkbox" at bounding box center [303, 198] width 17 height 17
checkbox input "true"
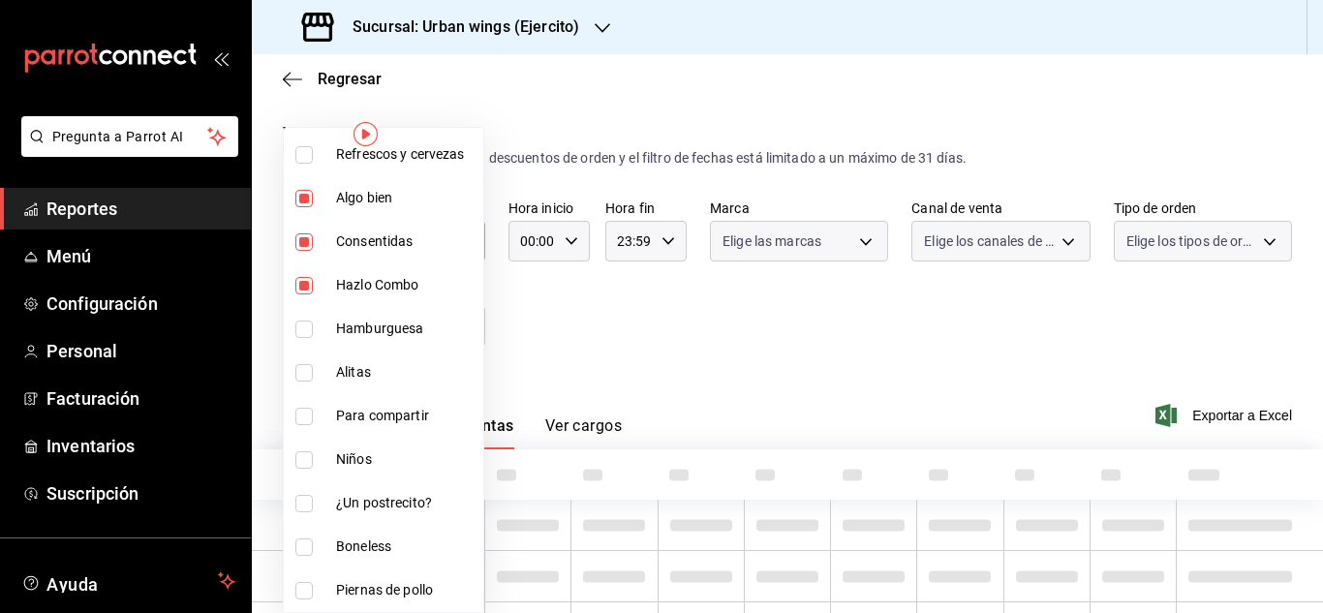
type input "4e9705c7-6053-4b5b-bdc5-87a6defeec5d,8161a37a-dd43-453f-9ce1-a6a422dd09e0,1f78a…"
click at [301, 158] on input "checkbox" at bounding box center [303, 154] width 17 height 17
checkbox input "true"
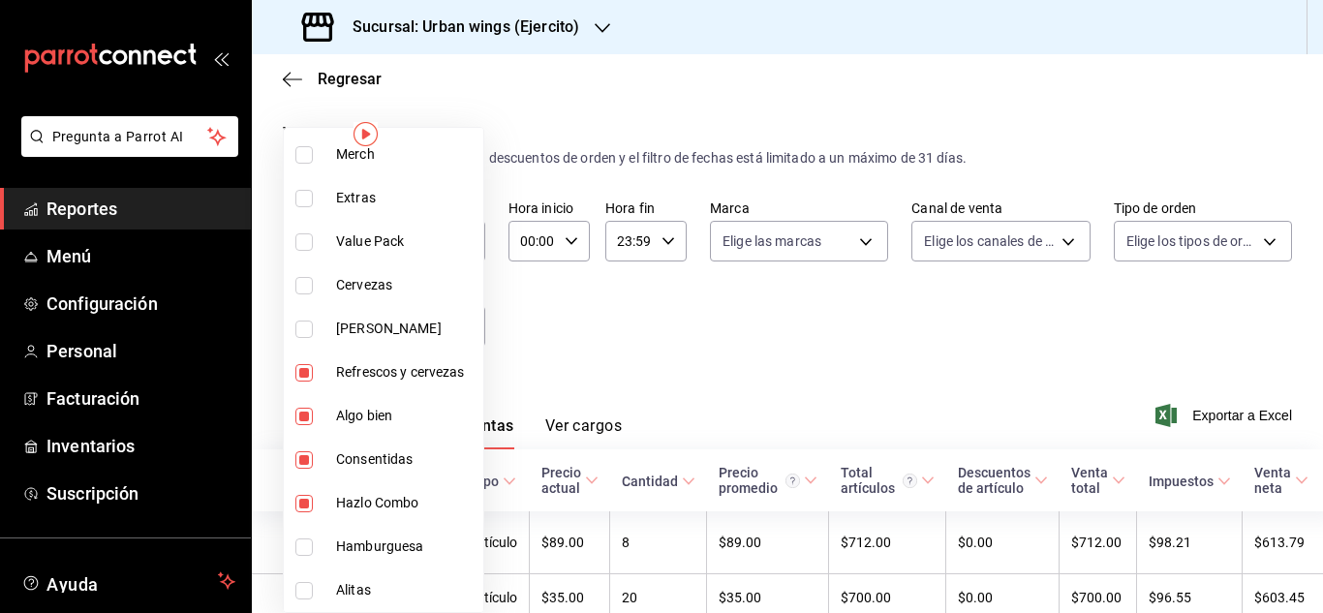
scroll to position [388, 0]
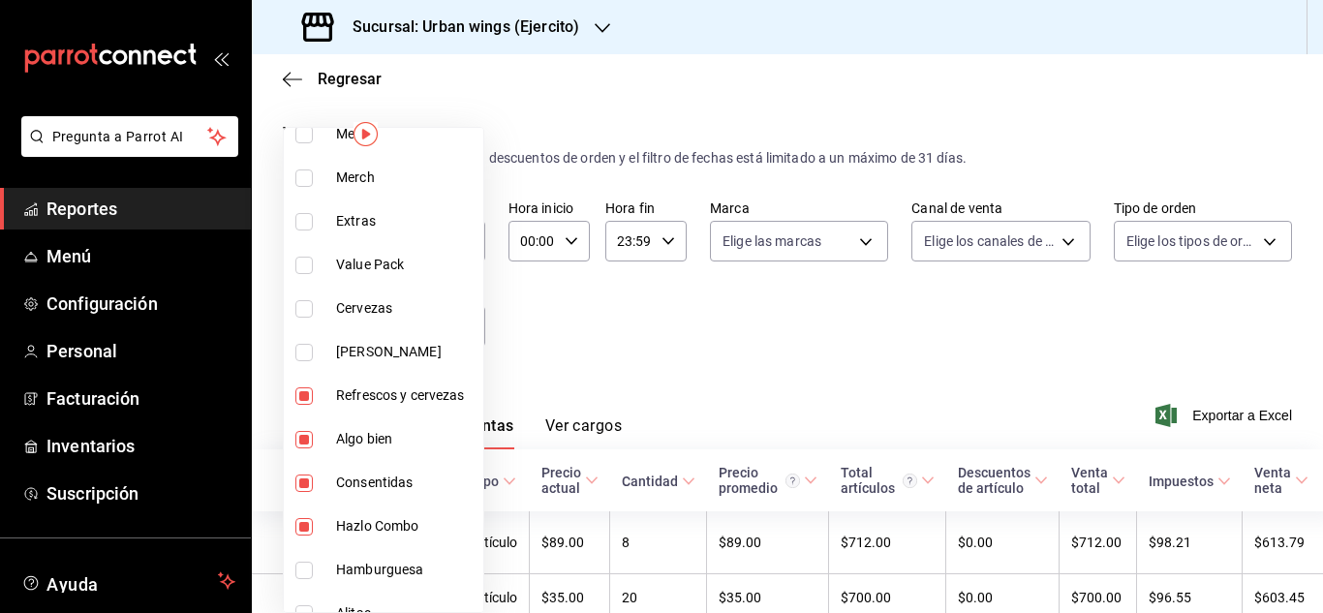
click at [334, 309] on li "Cervezas" at bounding box center [384, 309] width 200 height 44
type input "4e9705c7-6053-4b5b-bdc5-87a6defeec5d,8161a37a-dd43-453f-9ce1-a6a422dd09e0,1f78a…"
checkbox input "true"
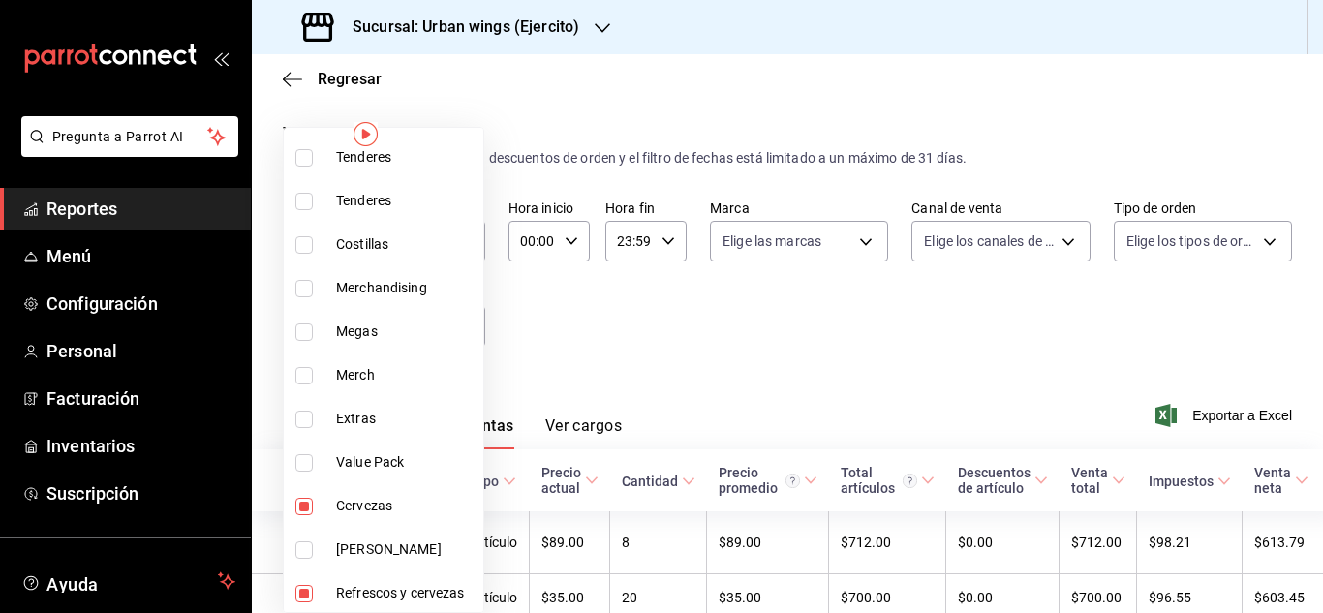
scroll to position [187, 0]
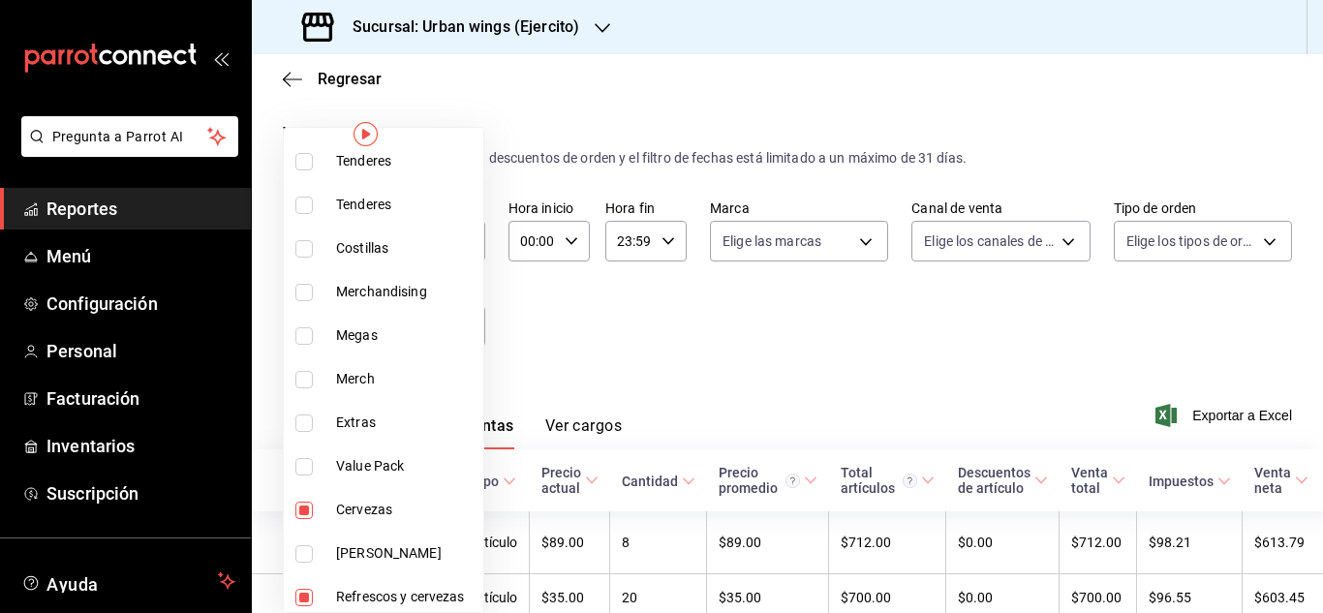
drag, startPoint x: 303, startPoint y: 333, endPoint x: 478, endPoint y: 332, distance: 175.3
click at [304, 333] on input "checkbox" at bounding box center [303, 335] width 17 height 17
checkbox input "true"
type input "4e9705c7-6053-4b5b-bdc5-87a6defeec5d,8161a37a-dd43-453f-9ce1-a6a422dd09e0,1f78a…"
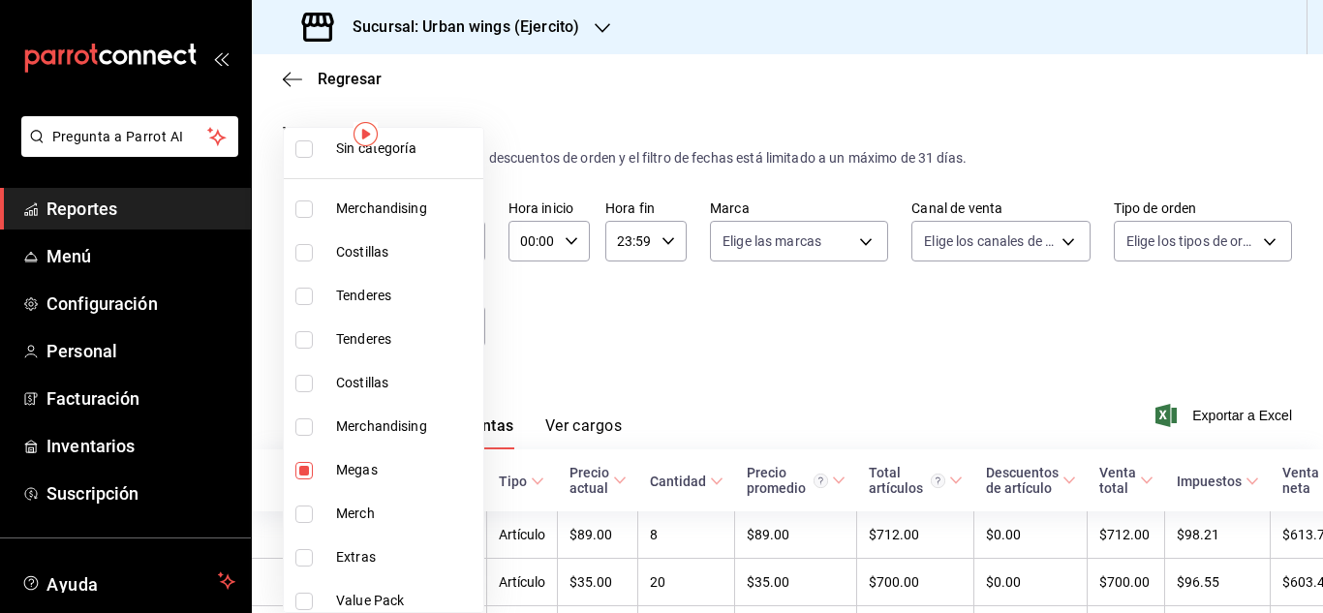
scroll to position [36, 0]
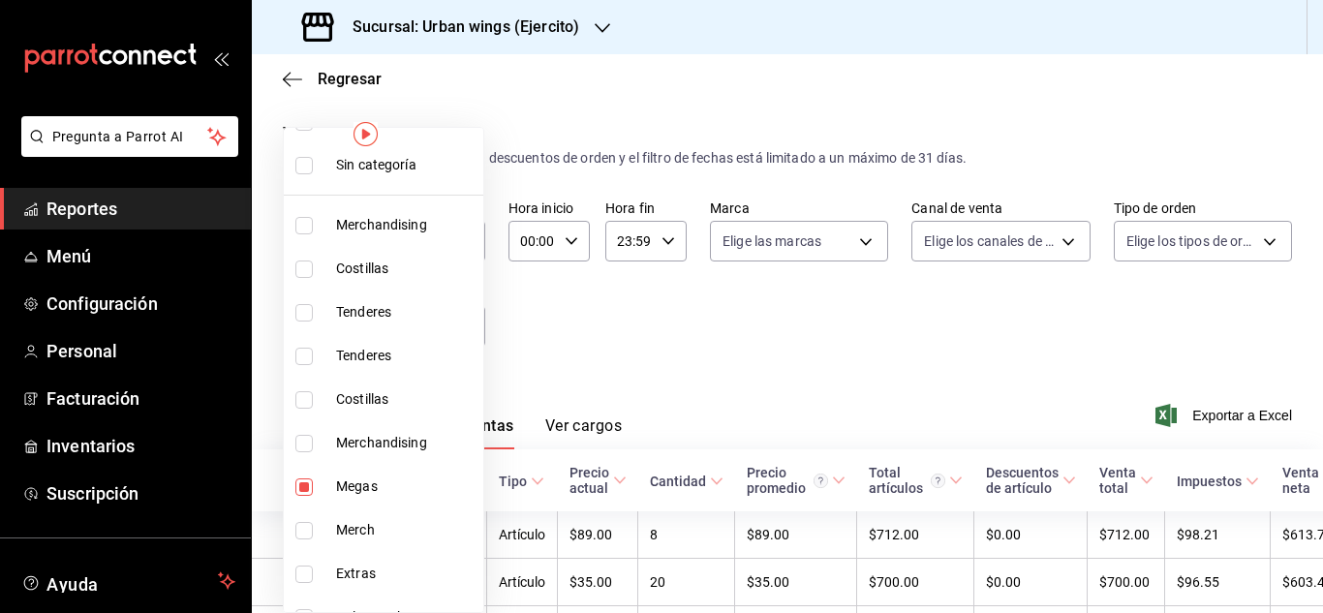
click at [540, 285] on div at bounding box center [661, 306] width 1323 height 613
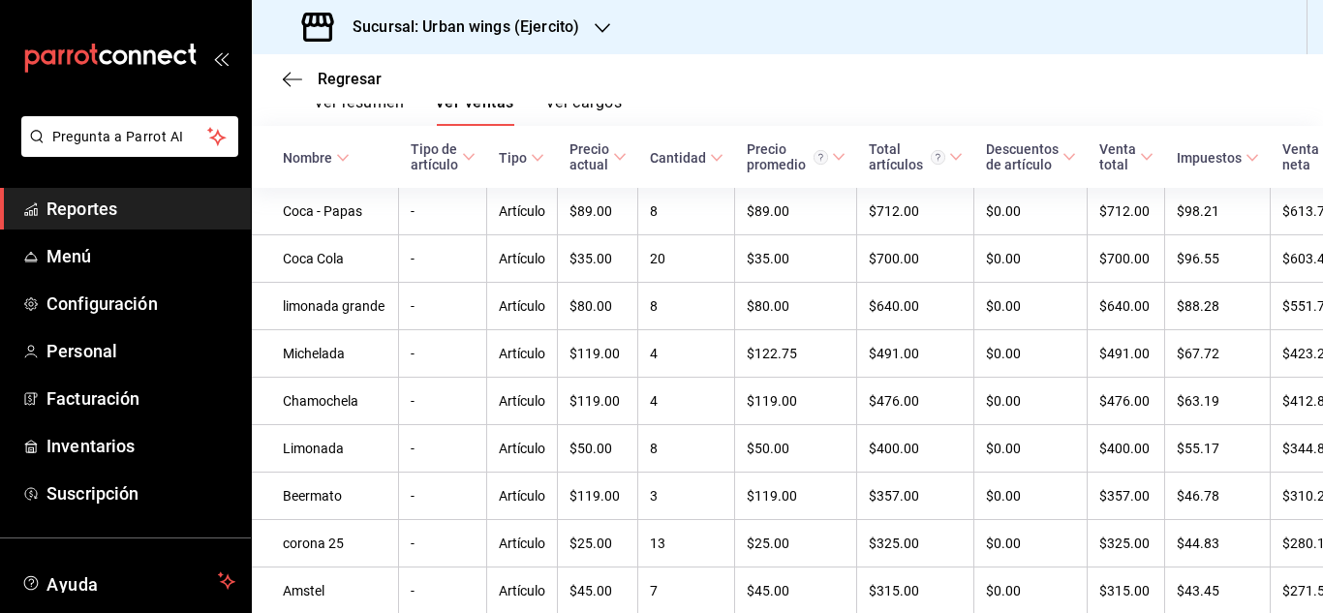
scroll to position [0, 0]
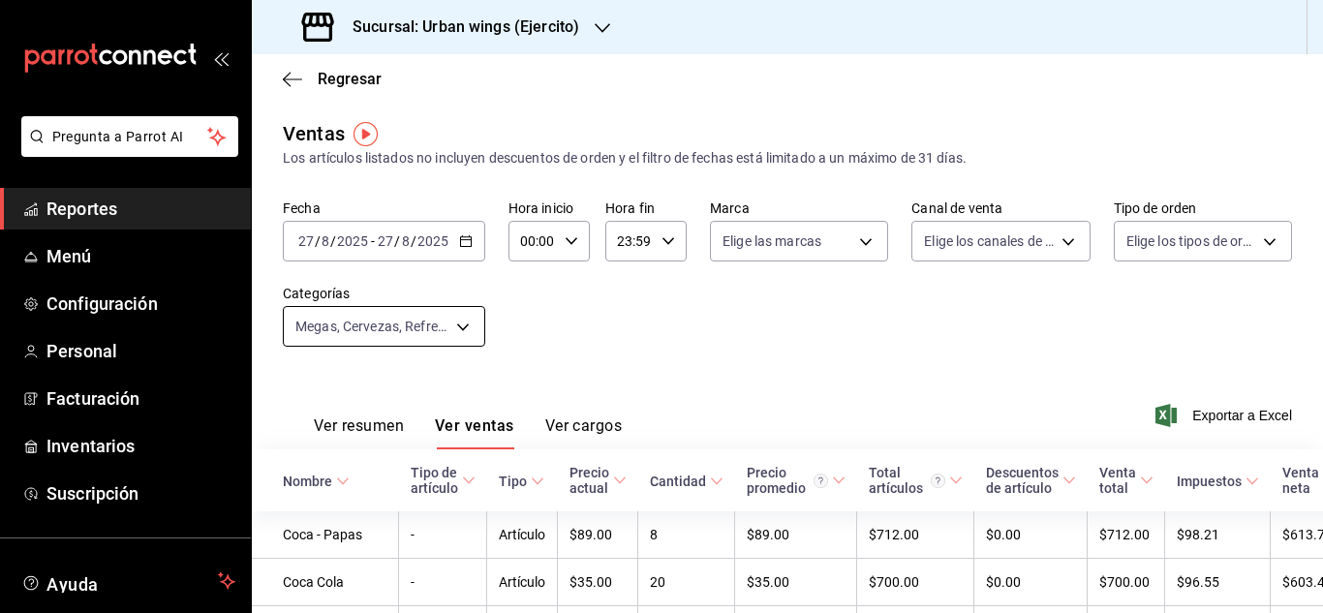
click at [470, 334] on body "Pregunta a Parrot AI Reportes Menú Configuración Personal Facturación Inventari…" at bounding box center [661, 306] width 1323 height 613
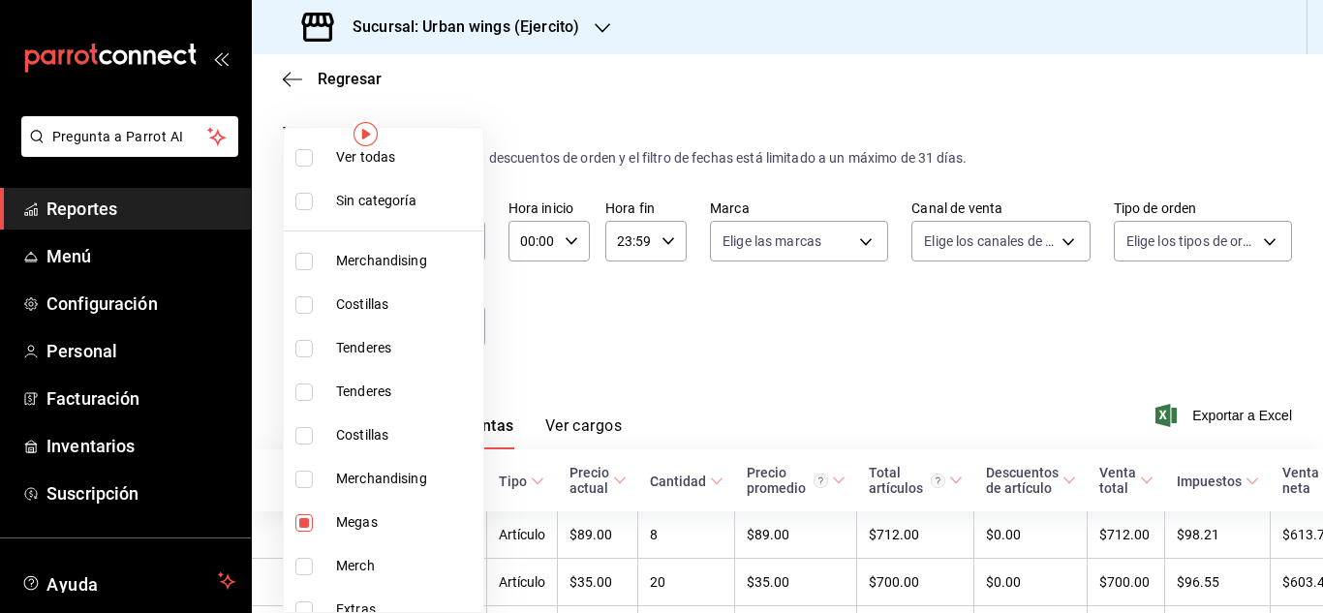
click at [304, 530] on input "checkbox" at bounding box center [303, 522] width 17 height 17
checkbox input "false"
type input "4e9705c7-6053-4b5b-bdc5-87a6defeec5d,8161a37a-dd43-453f-9ce1-a6a422dd09e0,1f78a…"
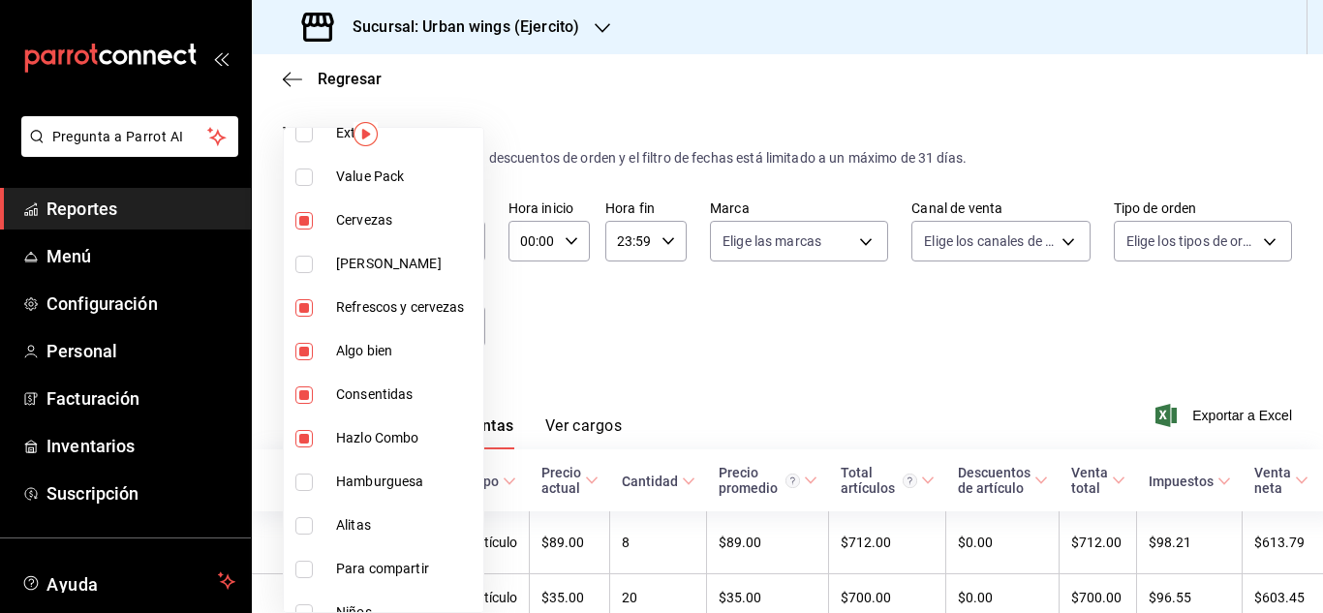
scroll to position [474, 0]
click at [304, 227] on input "checkbox" at bounding box center [303, 223] width 17 height 17
checkbox input "false"
type input "4e9705c7-6053-4b5b-bdc5-87a6defeec5d,8161a37a-dd43-453f-9ce1-a6a422dd09e0,1f78a…"
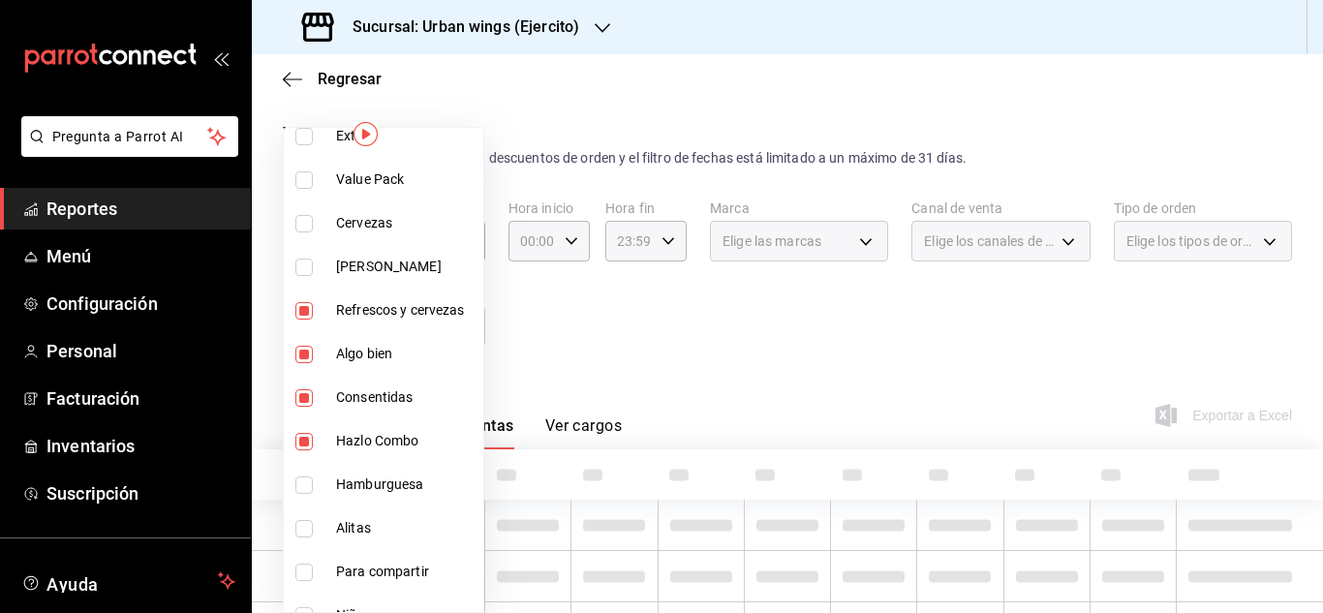
click at [305, 316] on input "checkbox" at bounding box center [303, 310] width 17 height 17
checkbox input "false"
type input "4e9705c7-6053-4b5b-bdc5-87a6defeec5d,8161a37a-dd43-453f-9ce1-a6a422dd09e0,1f78a…"
click at [304, 352] on input "checkbox" at bounding box center [303, 354] width 17 height 17
checkbox input "false"
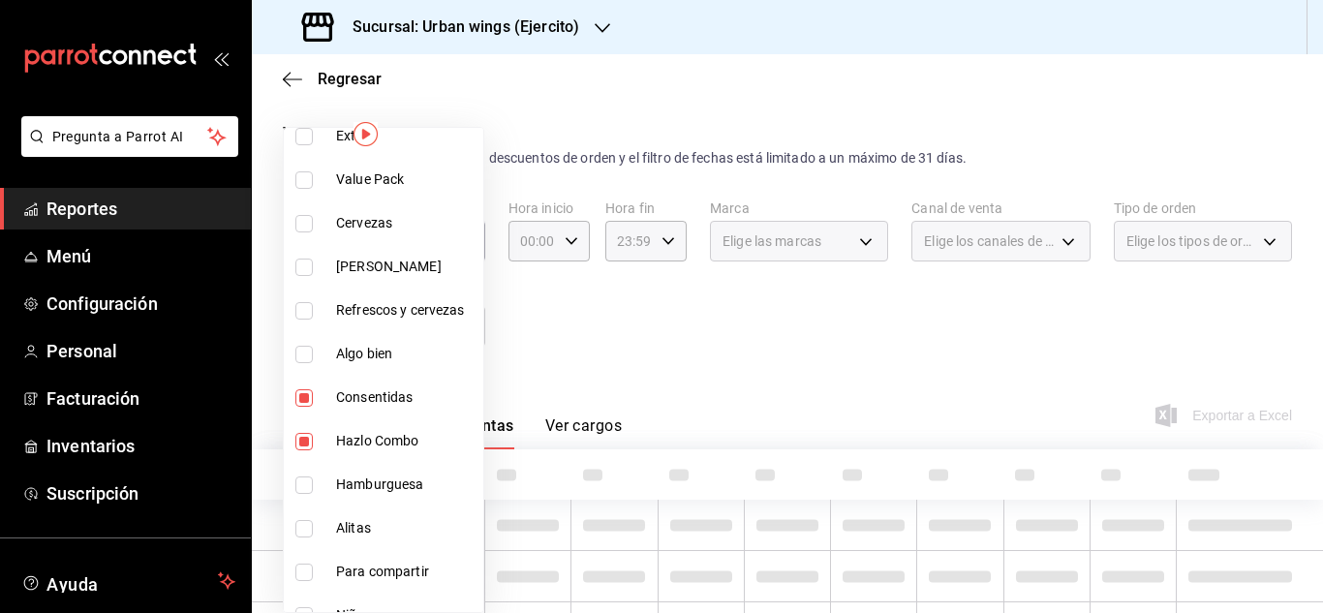
type input "4e9705c7-6053-4b5b-bdc5-87a6defeec5d,8161a37a-dd43-453f-9ce1-a6a422dd09e0"
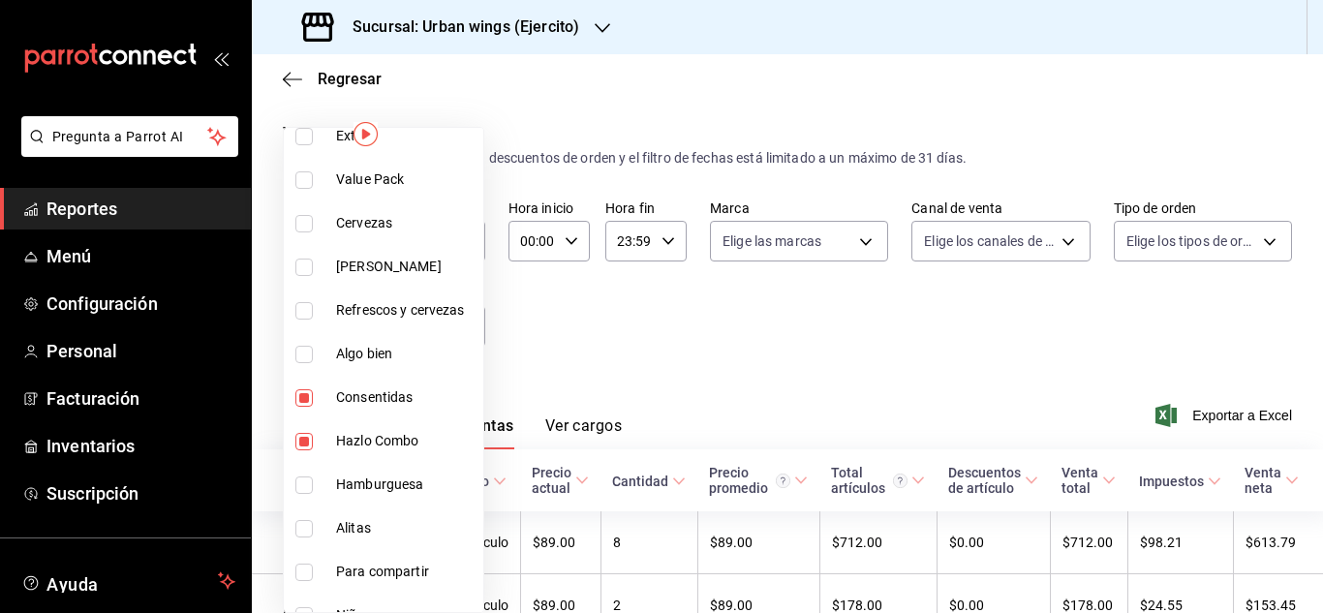
click at [302, 406] on input "checkbox" at bounding box center [303, 397] width 17 height 17
checkbox input "false"
type input "4e9705c7-6053-4b5b-bdc5-87a6defeec5d"
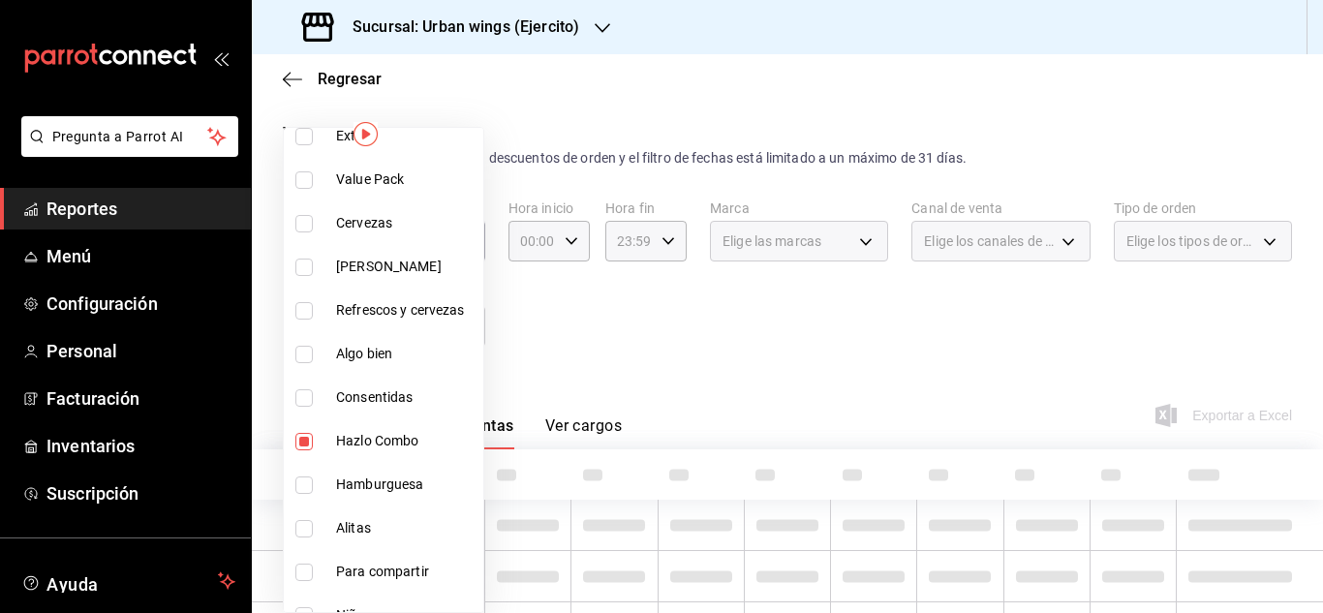
click at [648, 324] on div at bounding box center [661, 306] width 1323 height 613
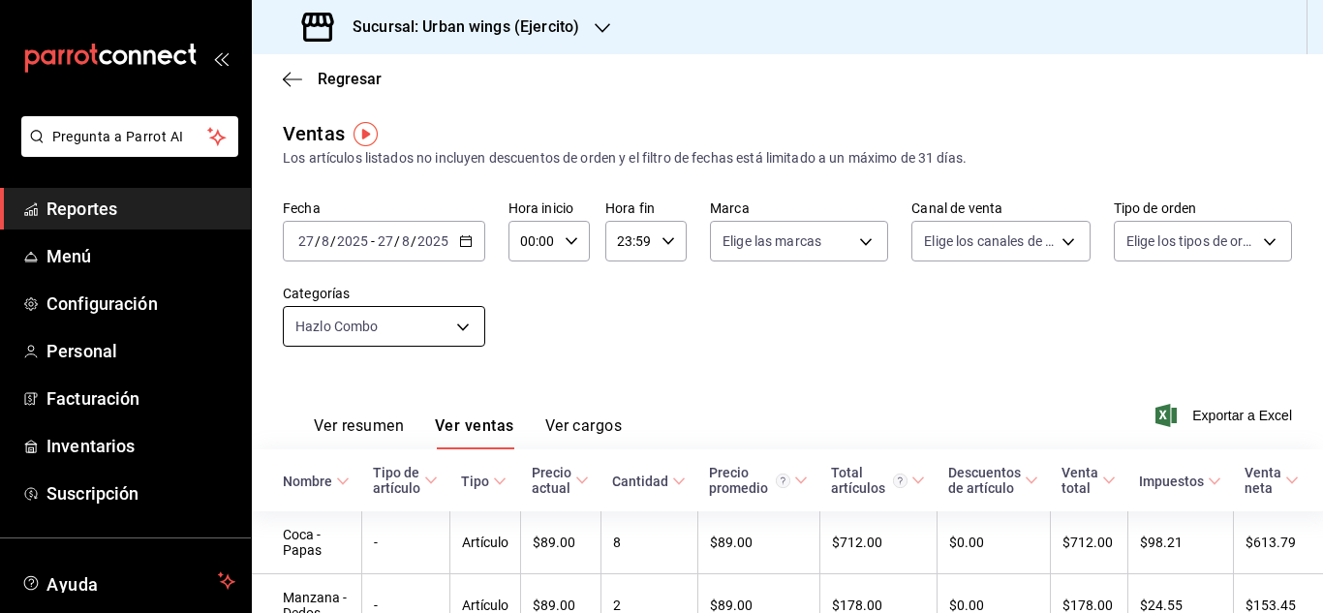
click at [476, 320] on body "Pregunta a Parrot AI Reportes Menú Configuración Personal Facturación Inventari…" at bounding box center [661, 306] width 1323 height 613
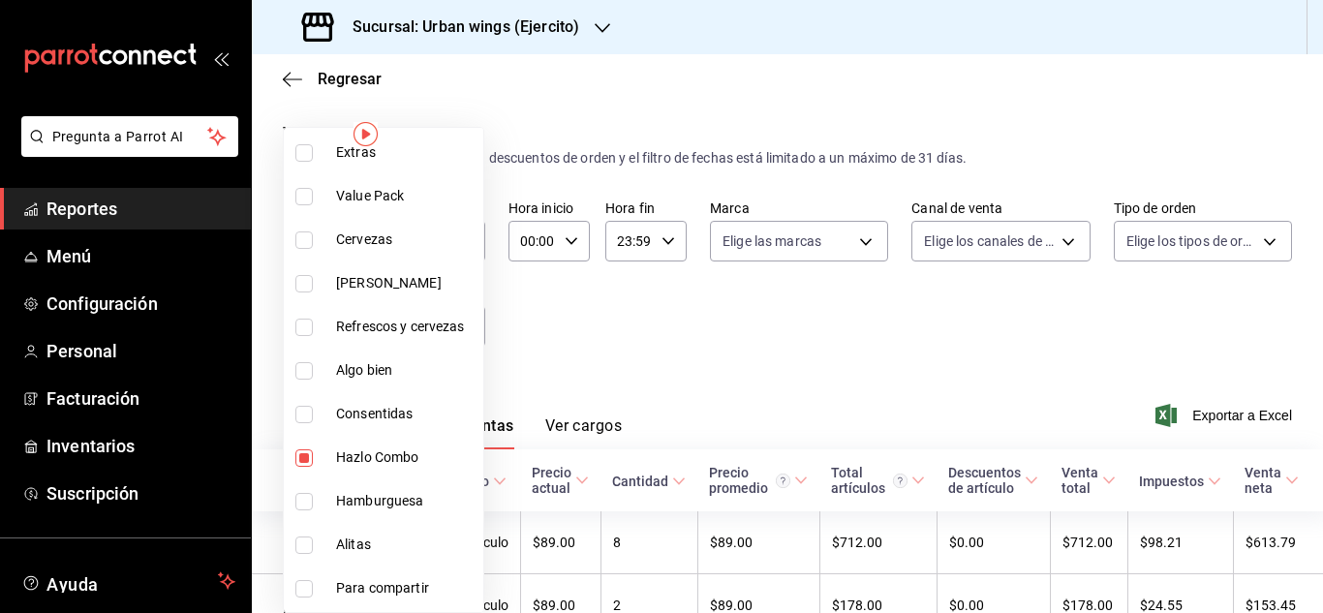
scroll to position [458, 0]
click at [306, 458] on input "checkbox" at bounding box center [303, 456] width 17 height 17
checkbox input "false"
click at [302, 293] on li "[PERSON_NAME]" at bounding box center [384, 283] width 200 height 44
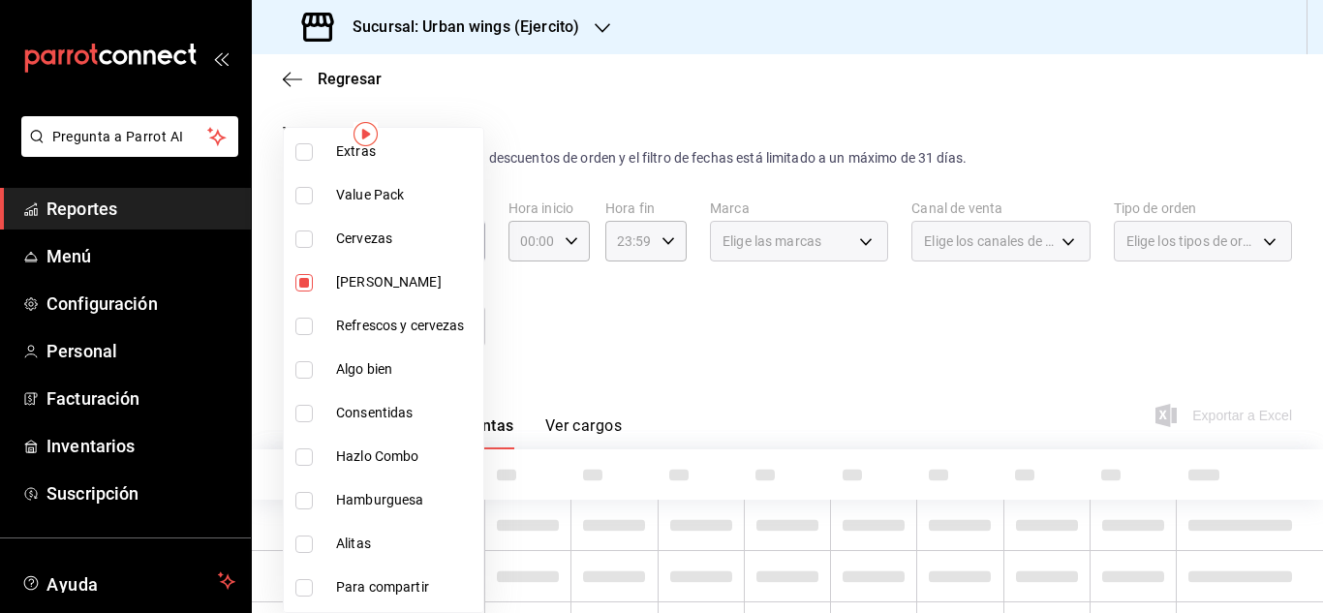
type input "72b03a0d-f5ec-45bf-b0bb-79c26870fe18"
checkbox input "true"
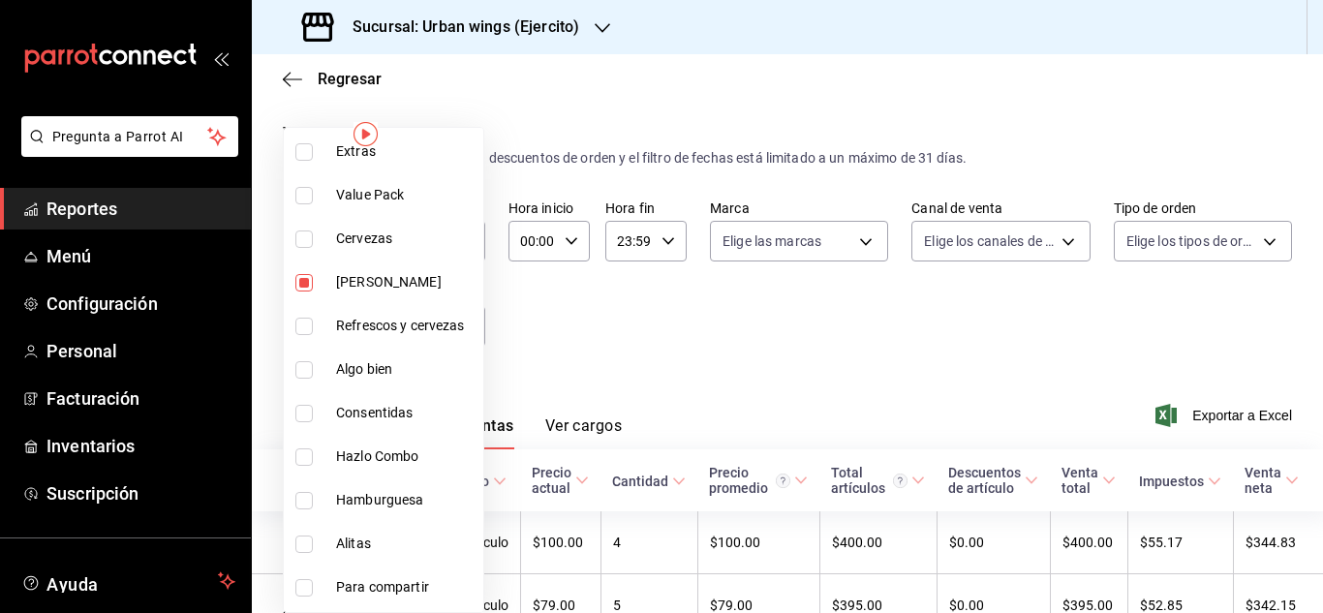
click at [698, 292] on div at bounding box center [661, 306] width 1323 height 613
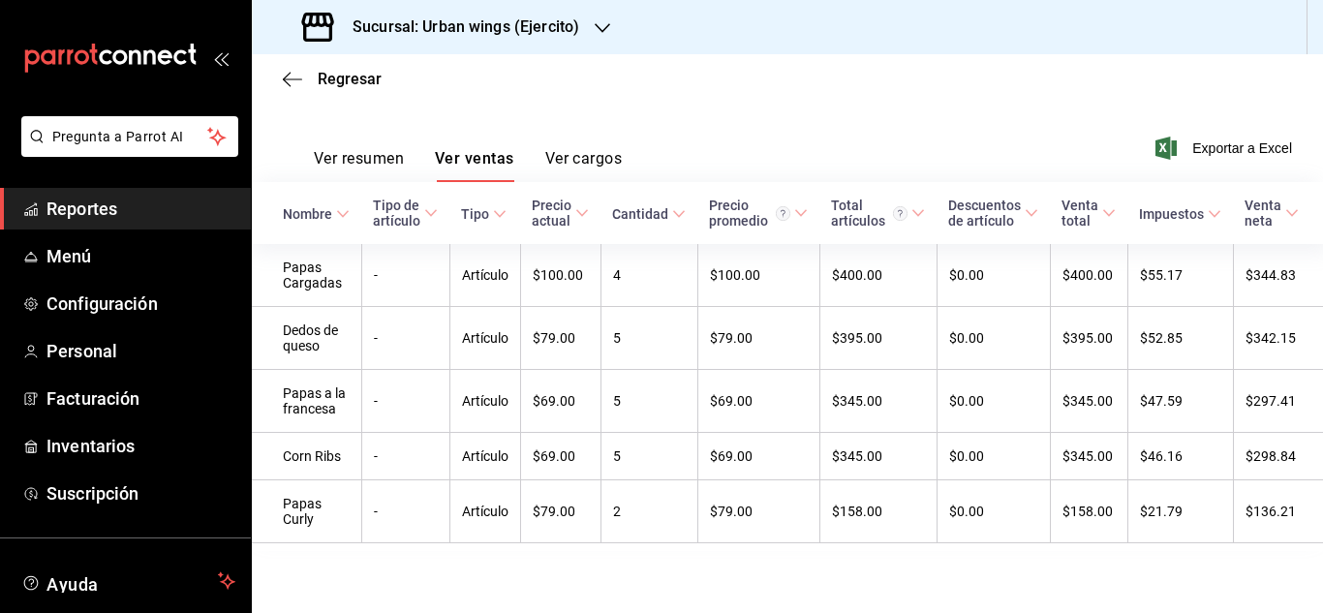
scroll to position [20, 0]
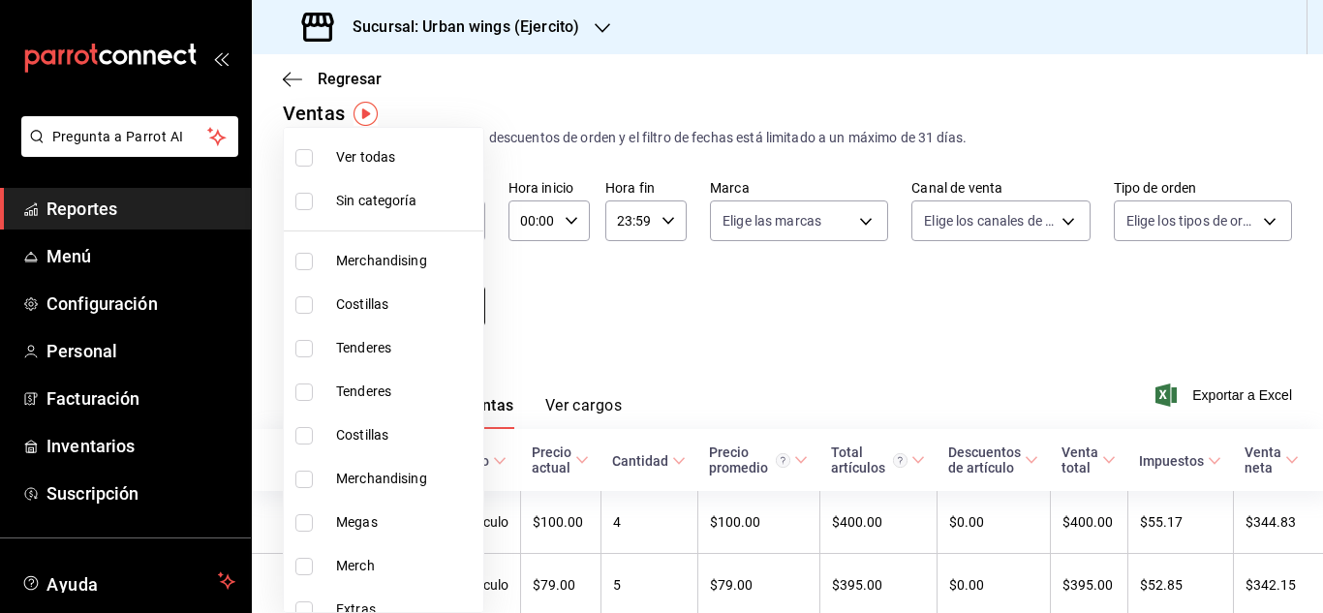
click at [472, 319] on body "Pregunta a Parrot AI Reportes Menú Configuración Personal Facturación Inventari…" at bounding box center [661, 306] width 1323 height 613
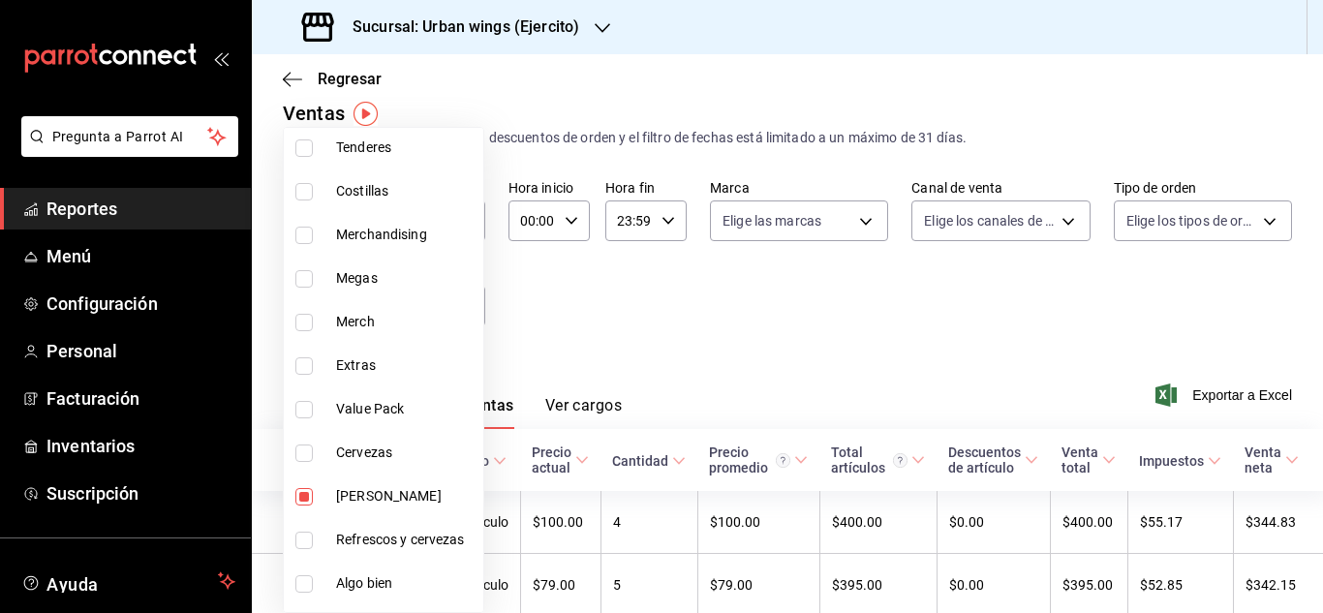
scroll to position [304, 0]
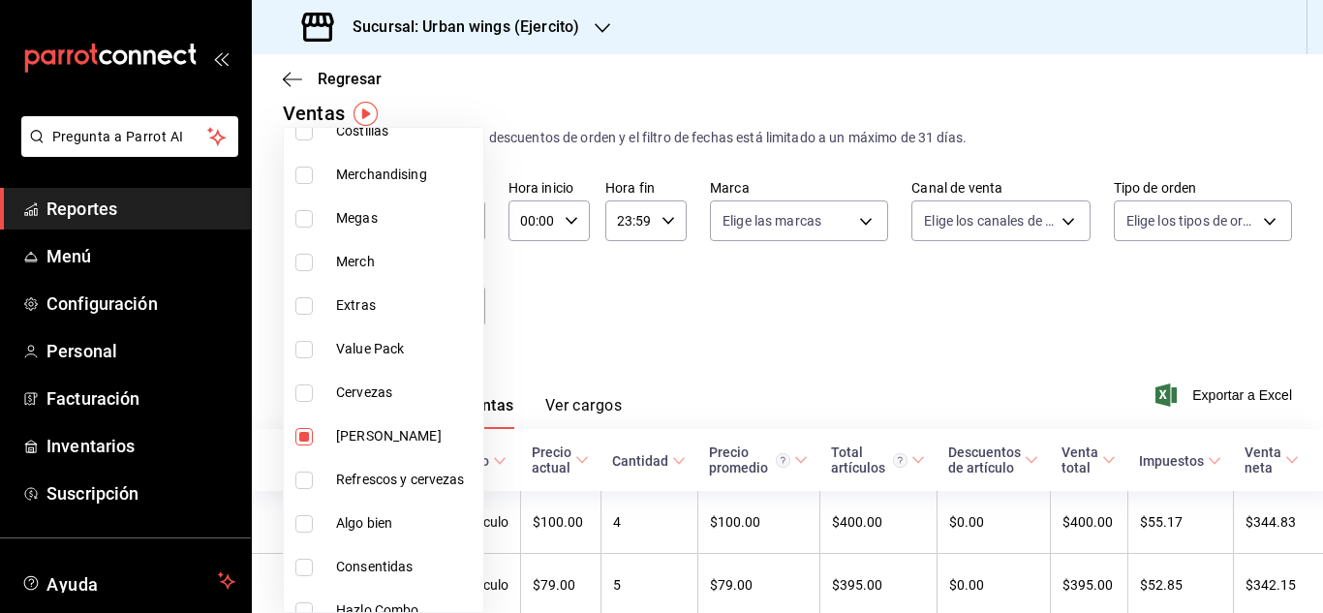
drag, startPoint x: 310, startPoint y: 443, endPoint x: 441, endPoint y: 360, distance: 154.5
click at [307, 442] on input "checkbox" at bounding box center [303, 436] width 17 height 17
checkbox input "false"
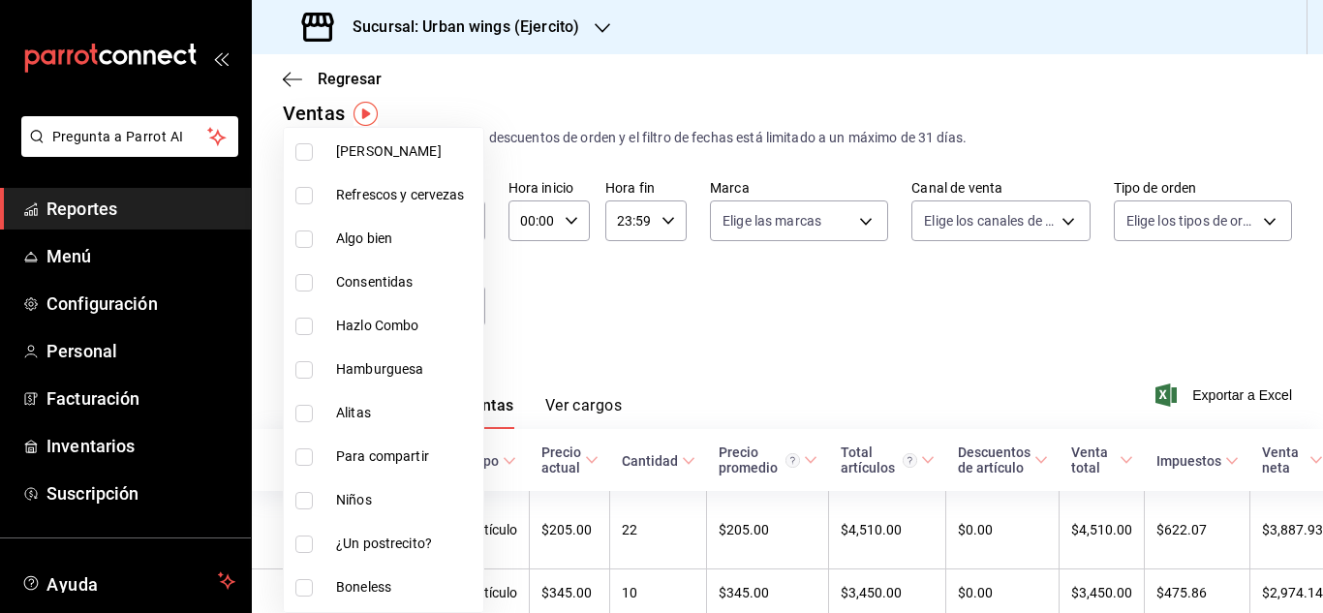
scroll to position [630, 0]
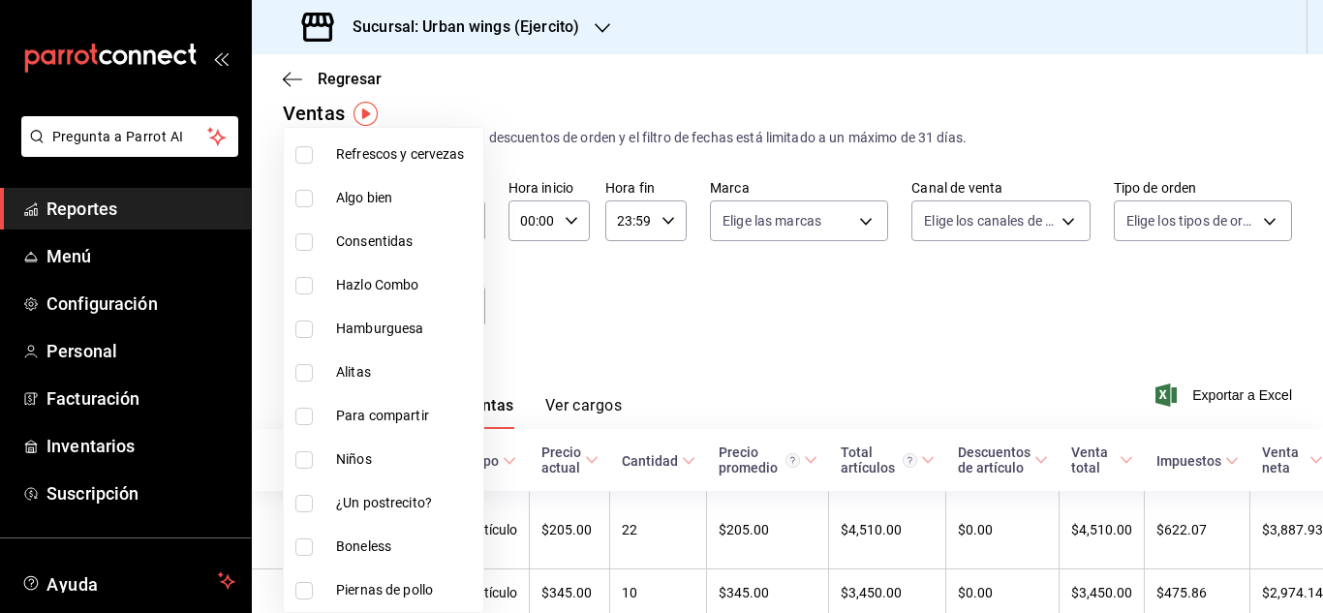
click at [314, 515] on li "¿Un postrecito?" at bounding box center [384, 503] width 200 height 44
type input "259e60d0-6c67-4473-bc0f-222b27783eb5"
checkbox input "true"
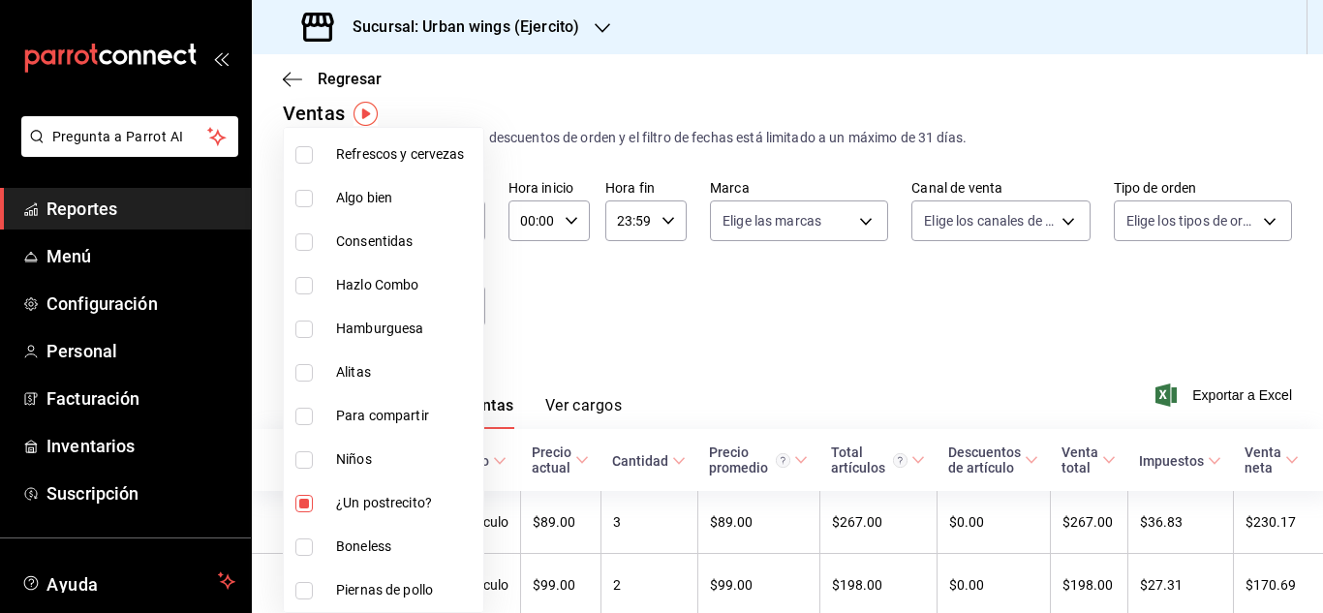
click at [816, 319] on div at bounding box center [661, 306] width 1323 height 613
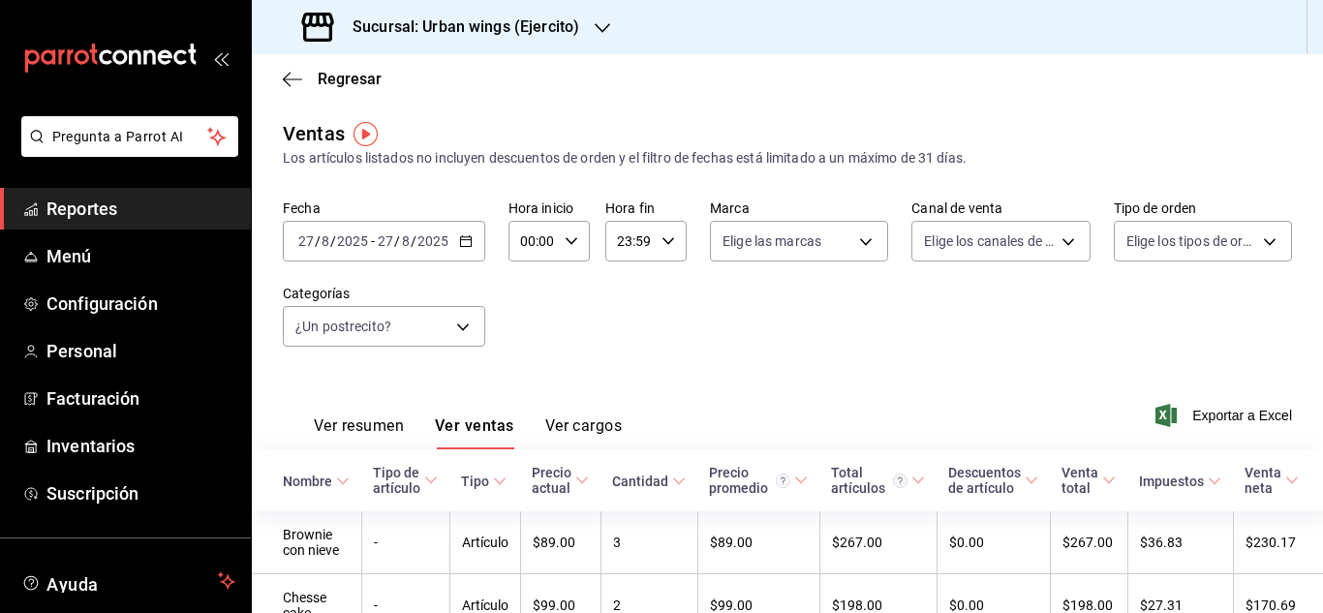
click at [461, 248] on div "[DATE] [DATE] - [DATE] [DATE]" at bounding box center [384, 241] width 202 height 41
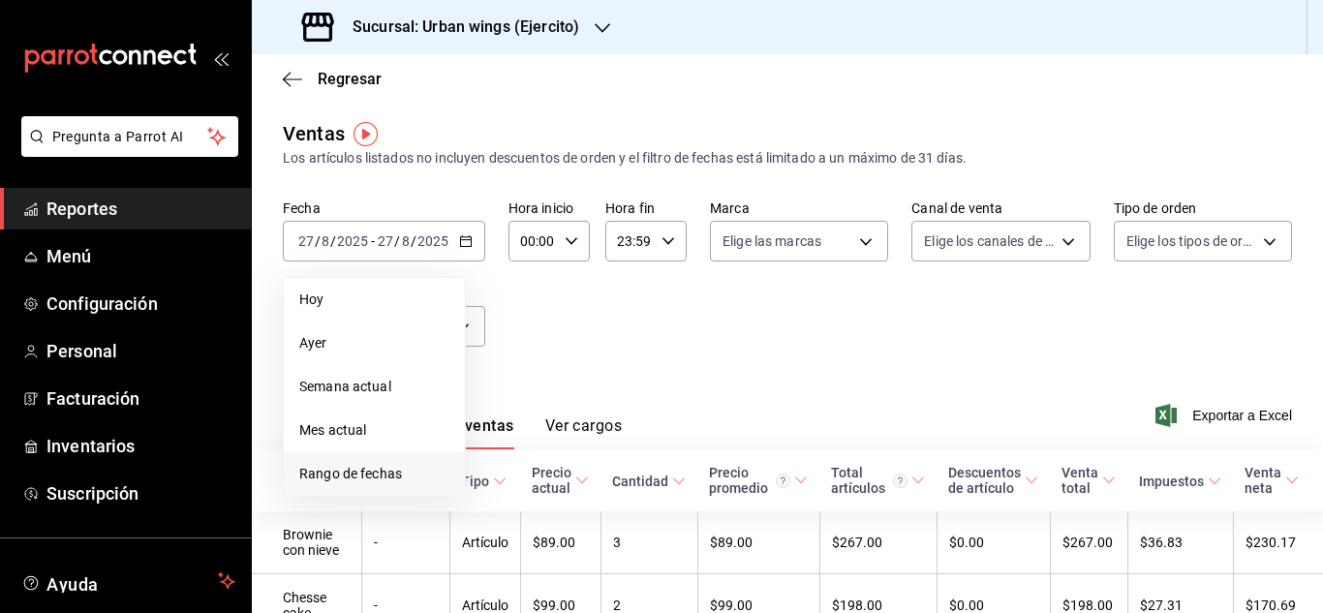
click at [401, 468] on span "Rango de fechas" at bounding box center [374, 474] width 150 height 20
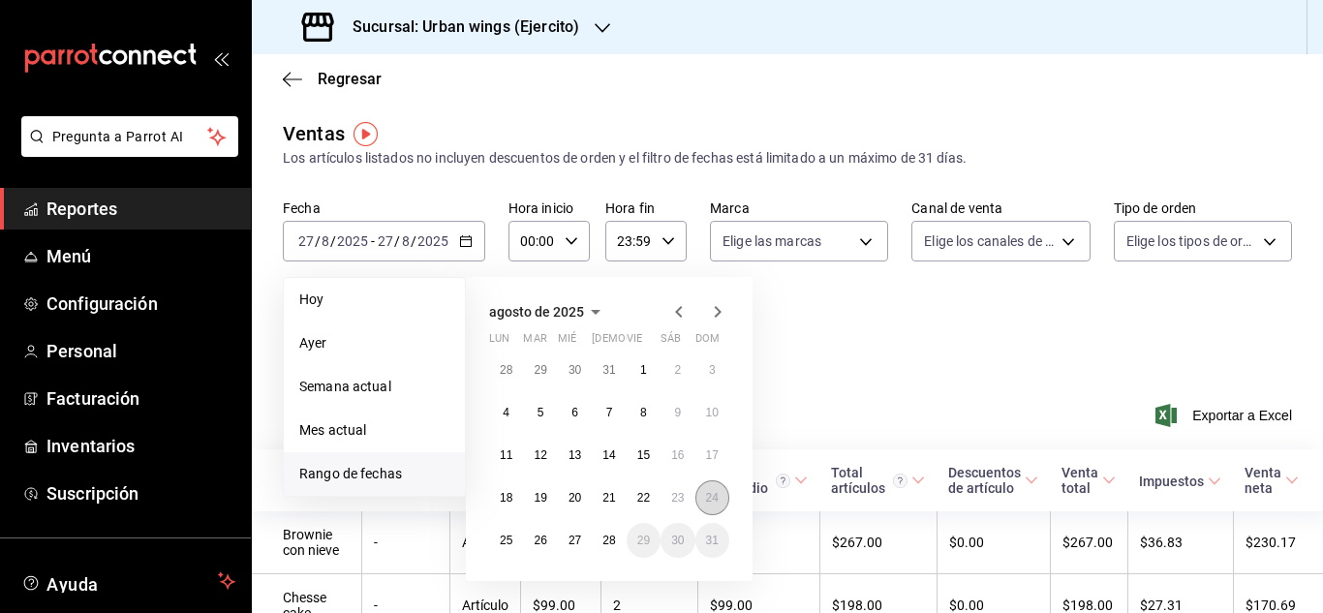
click at [709, 504] on abbr "24" at bounding box center [712, 498] width 13 height 14
click at [715, 506] on button "24" at bounding box center [712, 497] width 34 height 35
